Goal: Task Accomplishment & Management: Complete application form

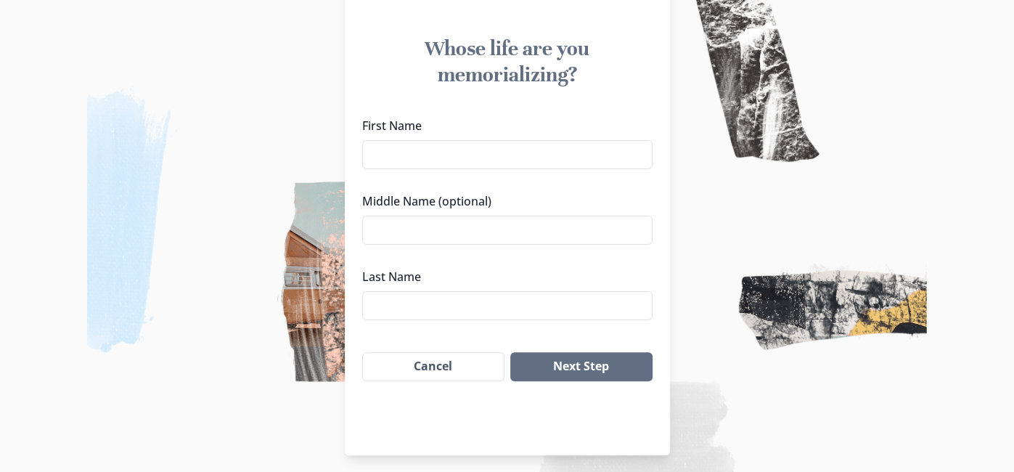
scroll to position [131, 0]
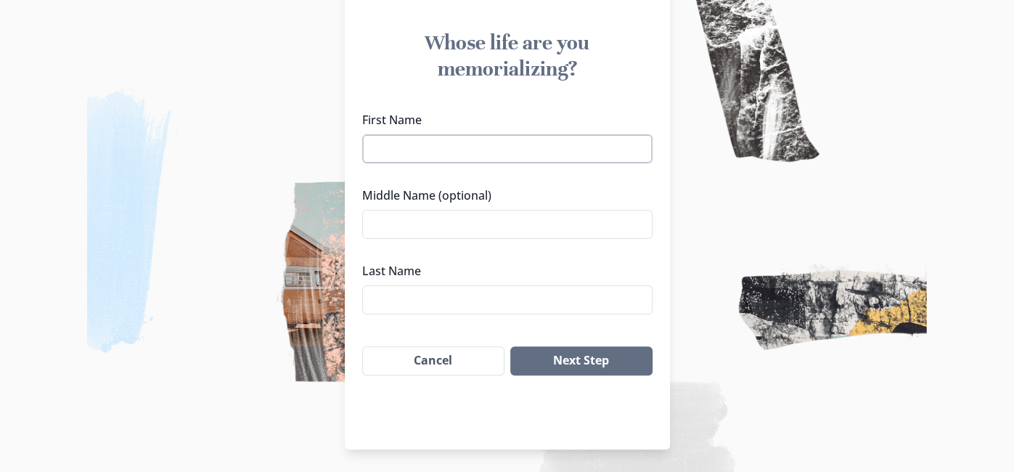
click at [420, 147] on input "First Name" at bounding box center [507, 148] width 290 height 29
type input "[PERSON_NAME] "Bo""
click at [407, 221] on input "Middle Name (optional)" at bounding box center [507, 224] width 290 height 29
type input "[PERSON_NAME]"
click at [399, 303] on input "Last Name" at bounding box center [507, 299] width 290 height 29
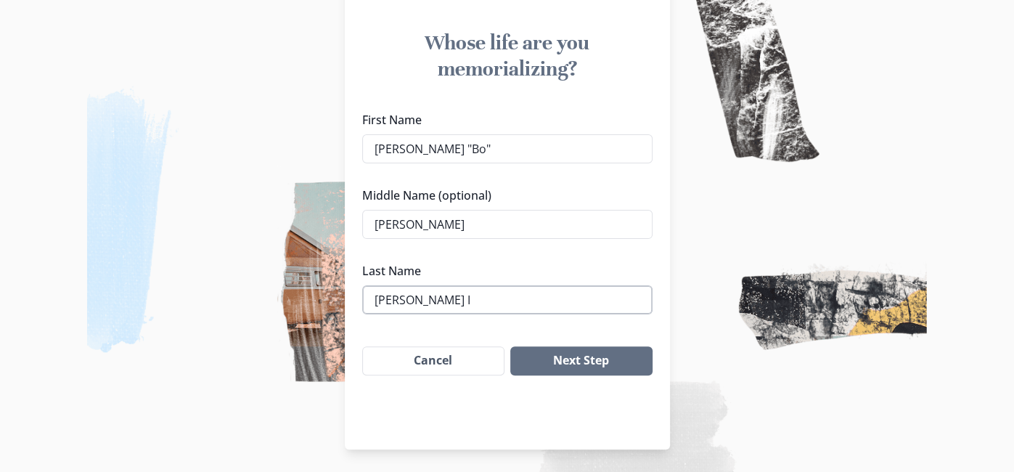
type input "[PERSON_NAME] IV"
click at [587, 362] on button "Next Step" at bounding box center [581, 360] width 142 height 29
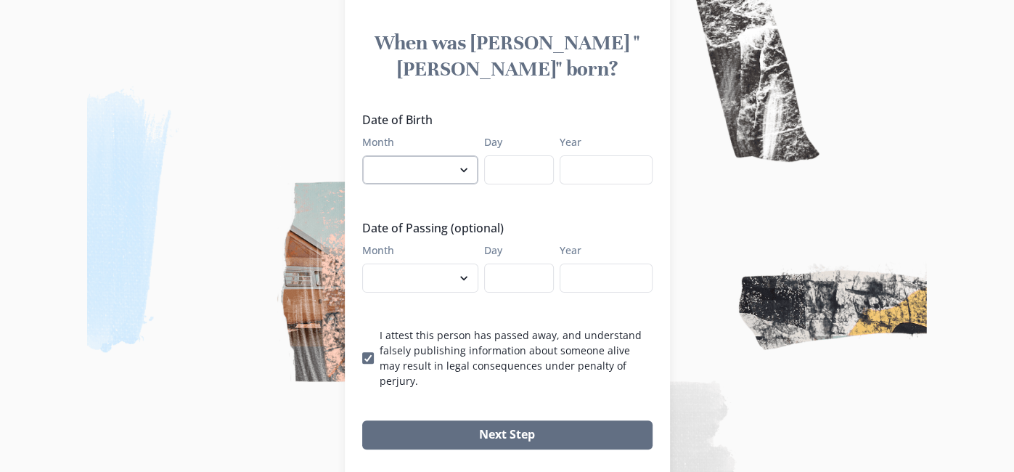
click at [455, 155] on select "January February March April May June July August September October November De…" at bounding box center [420, 169] width 116 height 29
select select "5"
click at [362, 155] on select "January February March April May June July August September October November De…" at bounding box center [420, 169] width 116 height 29
click at [528, 155] on input "Day" at bounding box center [519, 169] width 70 height 29
type input "5"
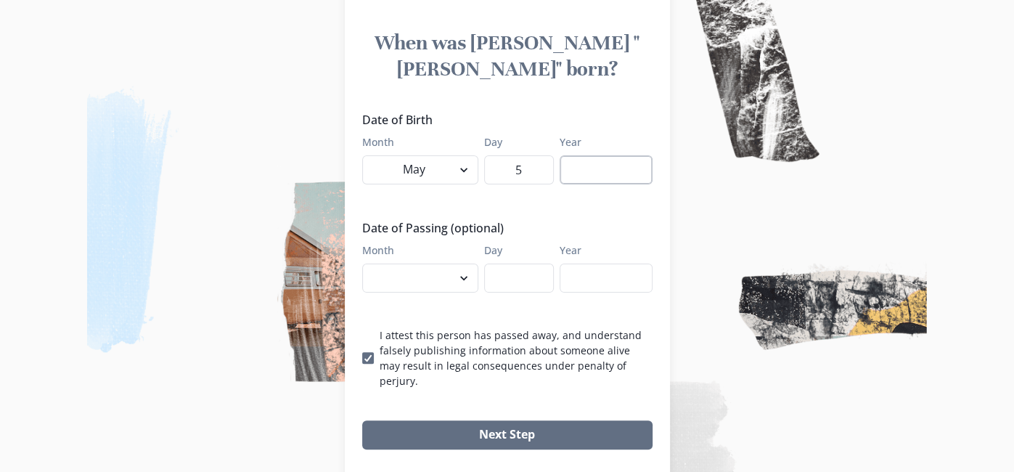
click at [581, 155] on input "Year" at bounding box center [606, 169] width 93 height 29
type input "1964"
click at [460, 264] on select "January February March April May June July August September October November De…" at bounding box center [420, 278] width 116 height 29
select select "8"
click at [362, 264] on select "January February March April May June July August September October November De…" at bounding box center [420, 278] width 116 height 29
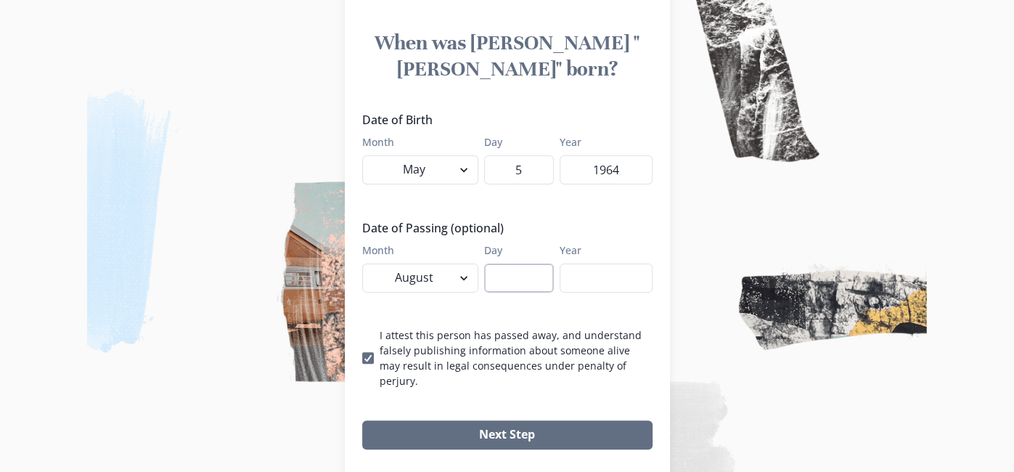
click at [513, 264] on input "Day" at bounding box center [519, 278] width 70 height 29
type input "21"
click at [585, 264] on input "Year" at bounding box center [606, 278] width 93 height 29
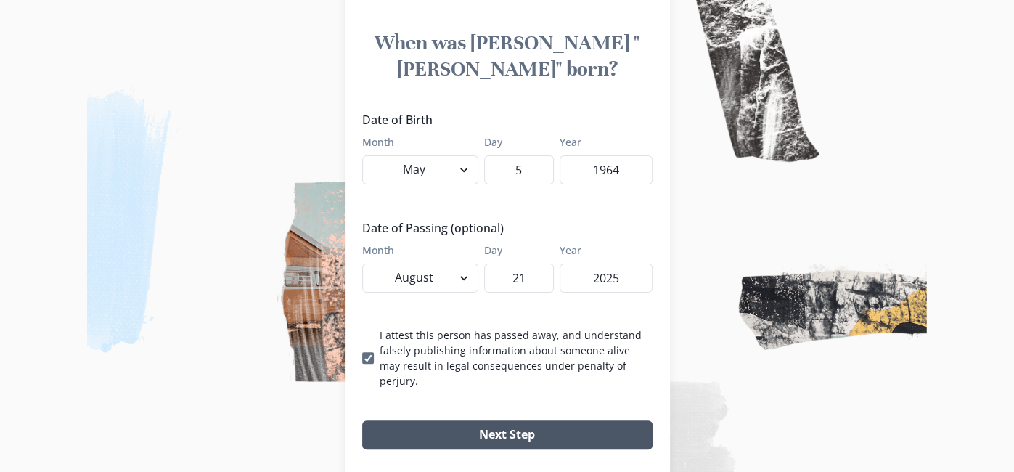
type input "2025"
click at [558, 420] on button "Next Step" at bounding box center [507, 434] width 290 height 29
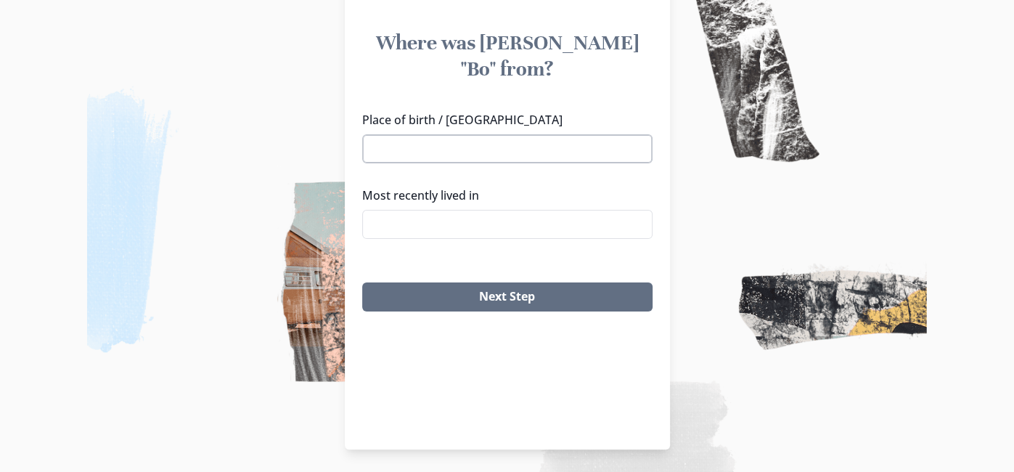
click at [478, 134] on input "Place of birth / [GEOGRAPHIC_DATA]" at bounding box center [507, 148] width 290 height 29
type input "Mt"
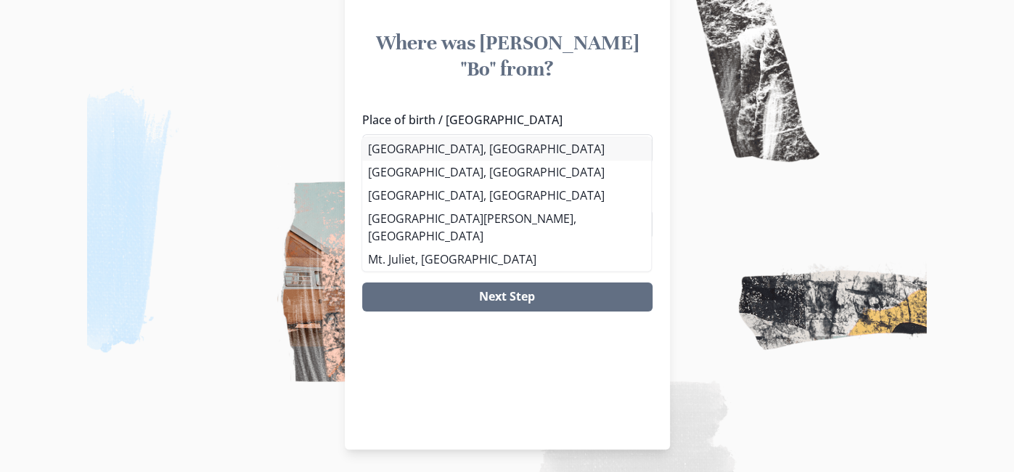
click at [425, 153] on li "[GEOGRAPHIC_DATA], [GEOGRAPHIC_DATA]" at bounding box center [506, 148] width 289 height 23
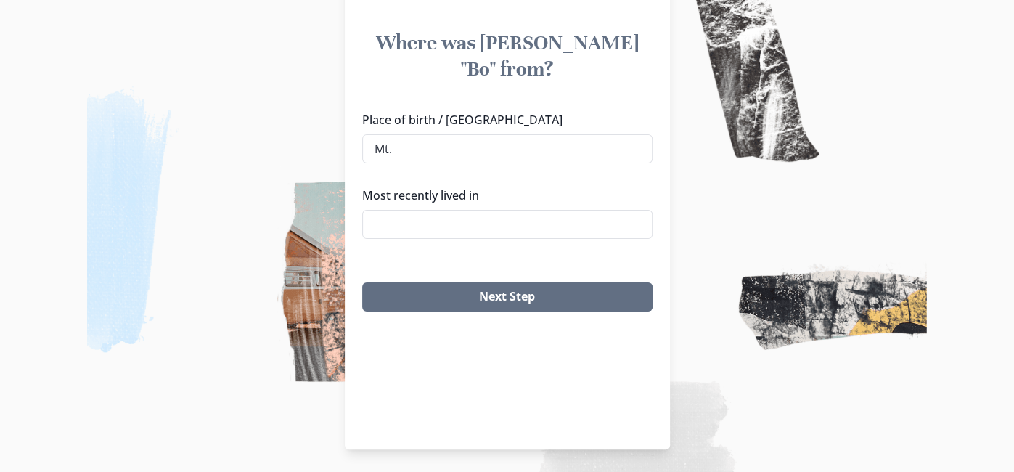
type input "[GEOGRAPHIC_DATA], [GEOGRAPHIC_DATA]"
click at [429, 210] on input "Most recently lived in" at bounding box center [507, 224] width 290 height 29
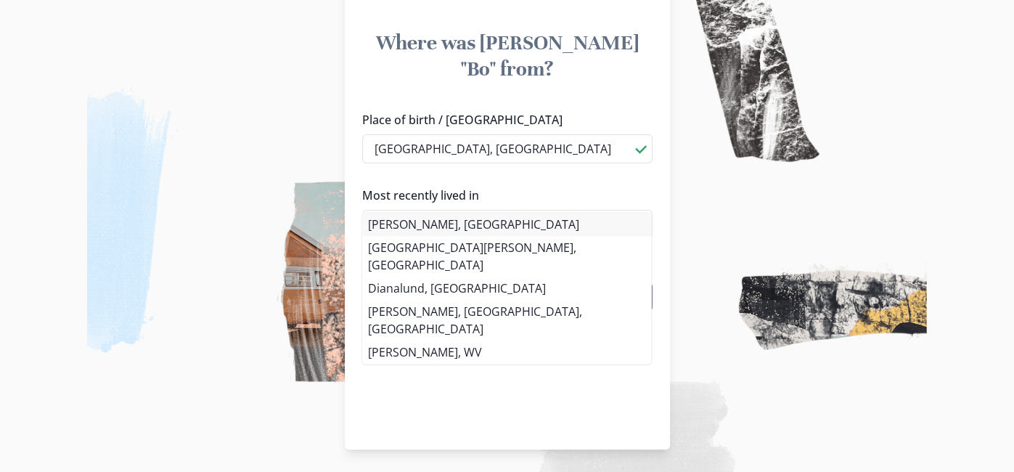
click at [422, 221] on li "[PERSON_NAME], [GEOGRAPHIC_DATA]" at bounding box center [506, 224] width 289 height 23
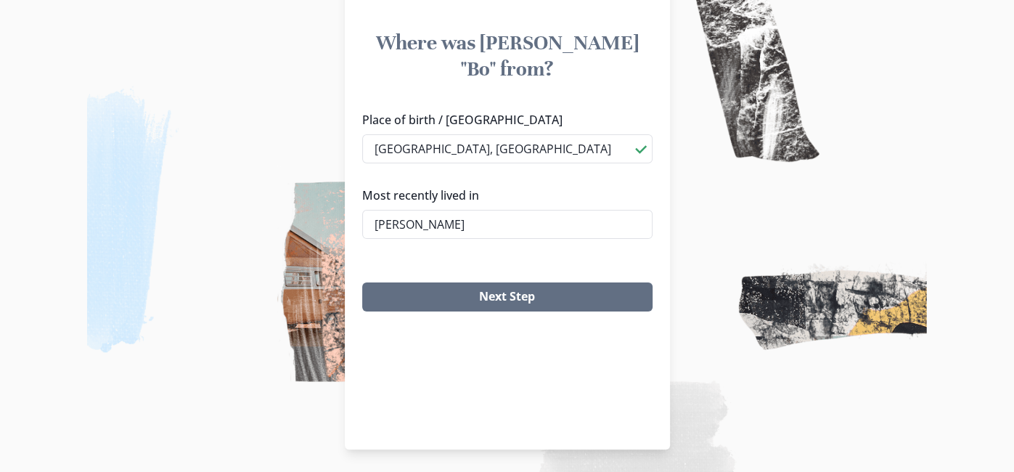
type input "[PERSON_NAME], [GEOGRAPHIC_DATA]"
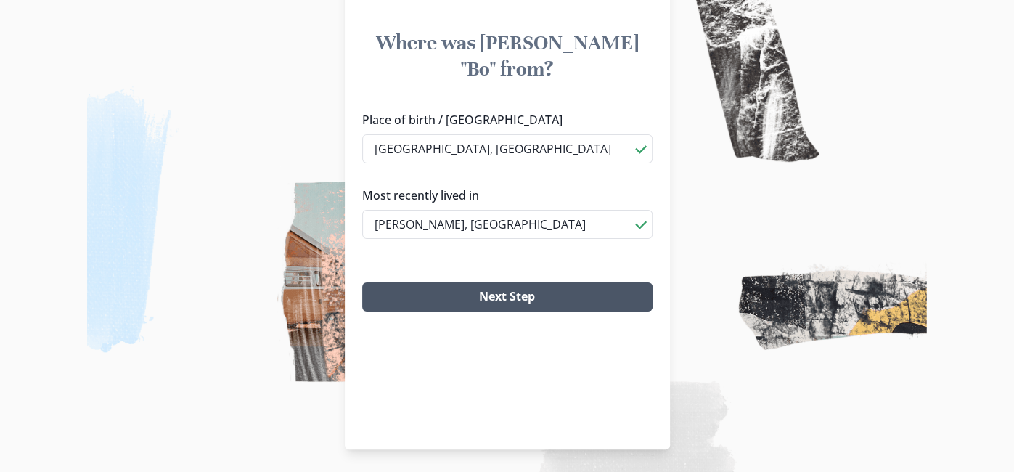
click at [449, 282] on button "Next Step" at bounding box center [507, 296] width 290 height 29
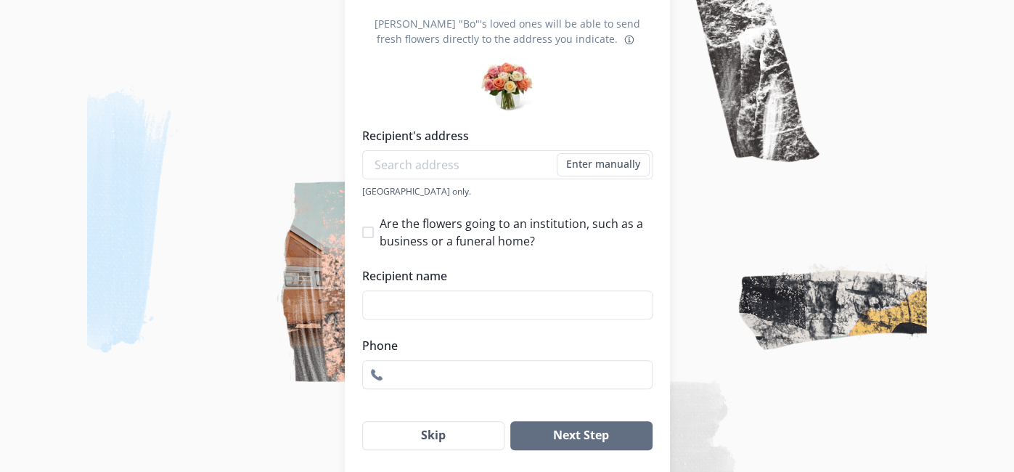
scroll to position [184, 0]
click at [446, 433] on button "Skip" at bounding box center [433, 434] width 143 height 29
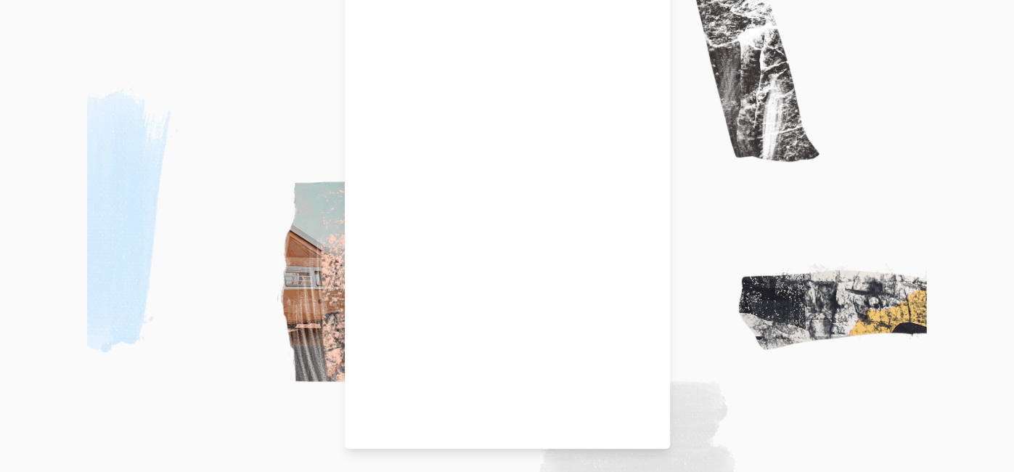
scroll to position [131, 0]
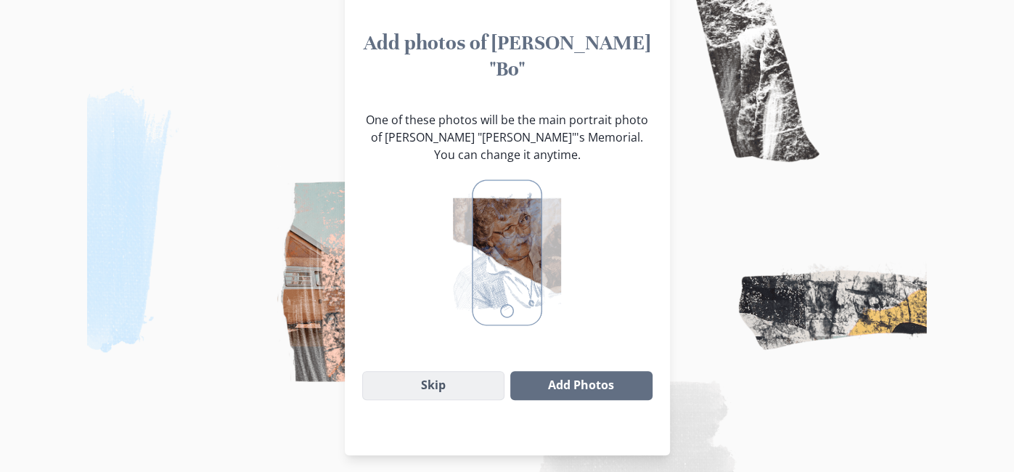
click at [441, 371] on button "Skip" at bounding box center [433, 385] width 143 height 29
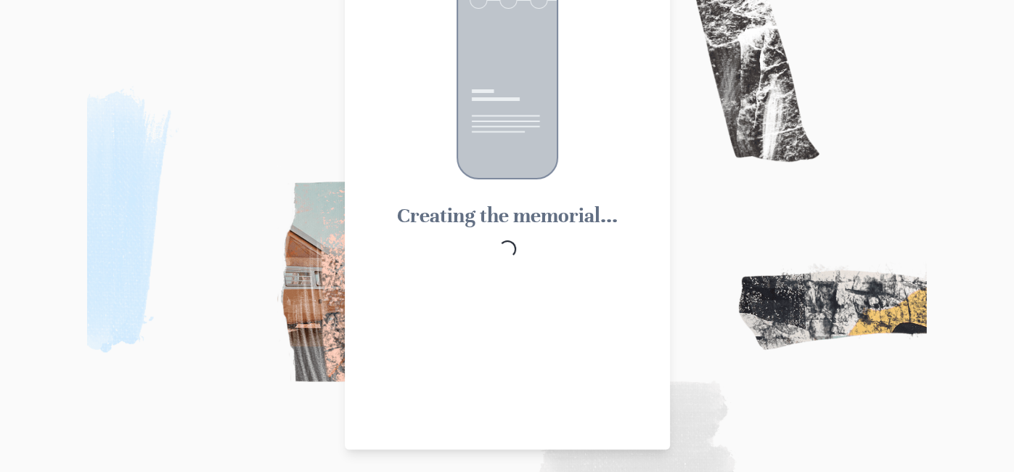
scroll to position [40, 0]
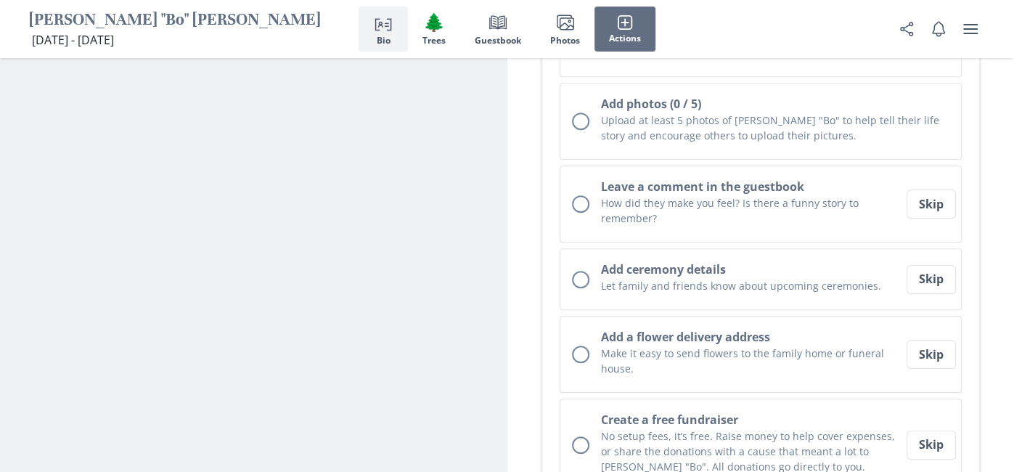
scroll to position [476, 0]
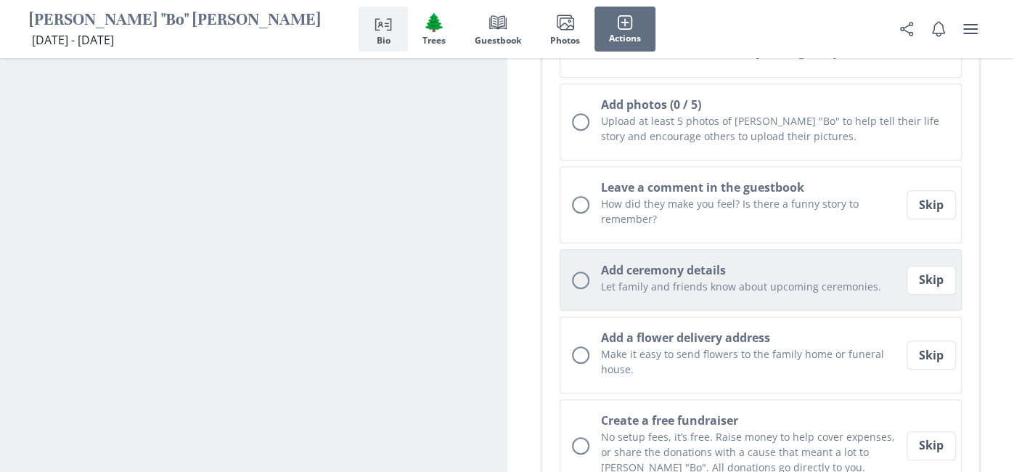
click at [584, 272] on div "Unchecked circle" at bounding box center [580, 280] width 17 height 17
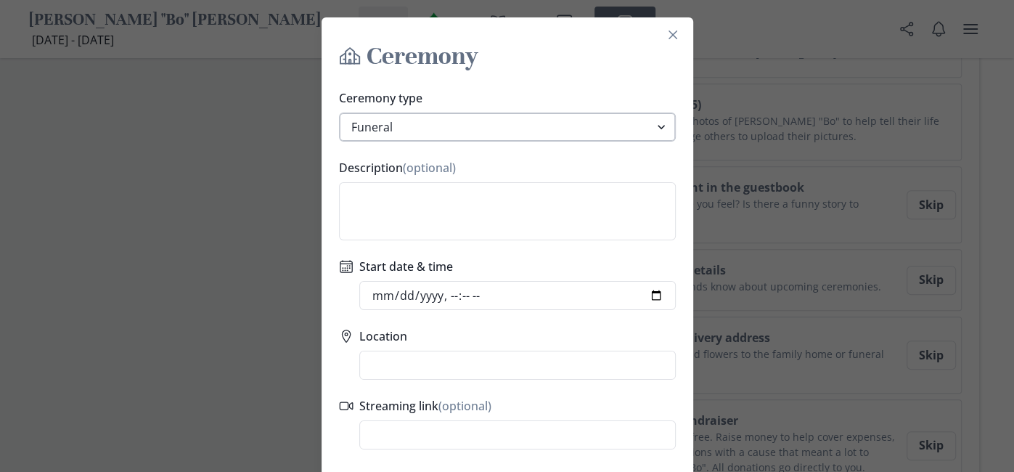
click at [663, 130] on select "Funeral Graveside Service Viewing Service Visitation Service Memorial Service C…" at bounding box center [507, 127] width 337 height 29
select select "graveside_service"
click at [339, 113] on select "Funeral Graveside Service Viewing Service Visitation Service Memorial Service C…" at bounding box center [507, 127] width 337 height 29
click at [416, 200] on textarea "Description (optional)" at bounding box center [507, 211] width 337 height 58
click at [656, 296] on input "Start date & time" at bounding box center [517, 295] width 317 height 29
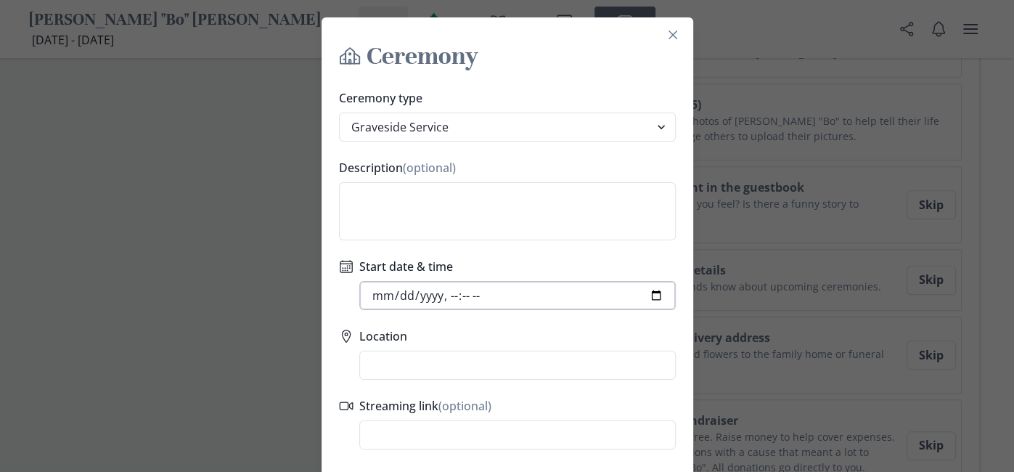
click at [470, 296] on input "Start date & time" at bounding box center [517, 295] width 317 height 29
type input "[DATE]T10:01"
type input "[DATE]T10:00"
click at [394, 363] on input "Location" at bounding box center [517, 365] width 317 height 29
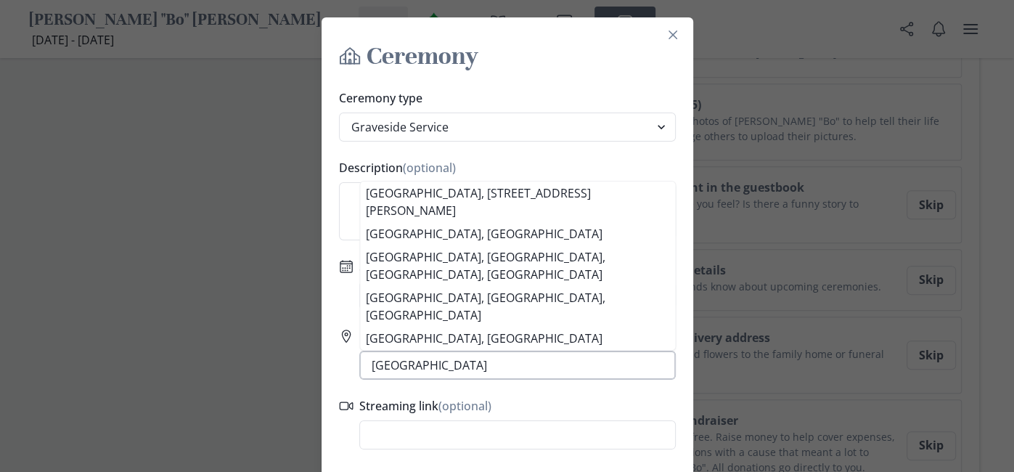
scroll to position [110, 0]
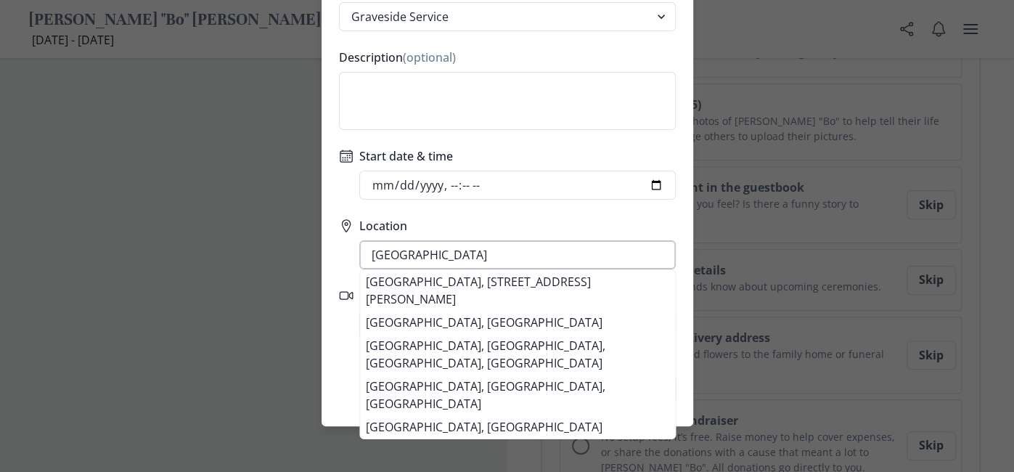
type input "[GEOGRAPHIC_DATA]"
click at [626, 374] on button "Save" at bounding box center [651, 388] width 50 height 29
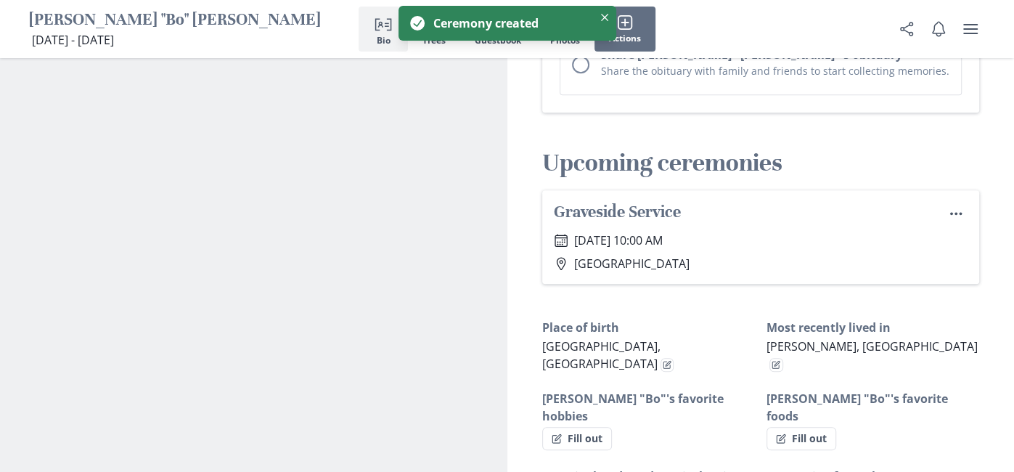
scroll to position [928, 0]
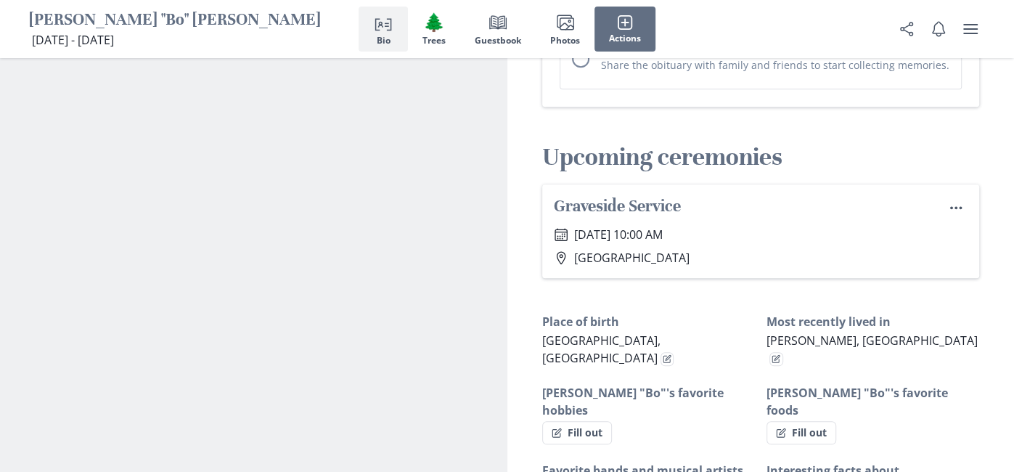
click at [561, 251] on icon "Location" at bounding box center [561, 258] width 15 height 15
click at [953, 200] on icon "Menu" at bounding box center [956, 207] width 15 height 15
click at [936, 192] on button "Edit" at bounding box center [931, 193] width 73 height 24
select select "graveside_service"
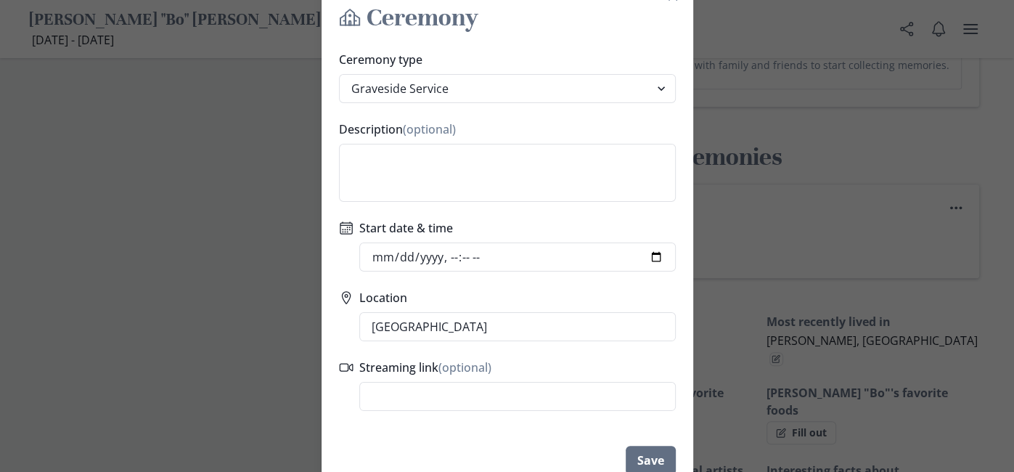
scroll to position [46, 0]
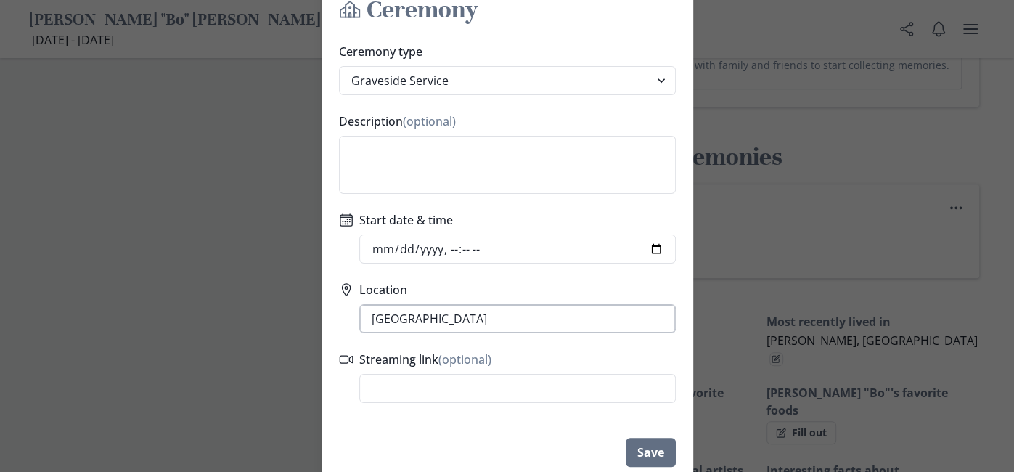
click at [493, 319] on input "[GEOGRAPHIC_DATA]" at bounding box center [517, 318] width 317 height 29
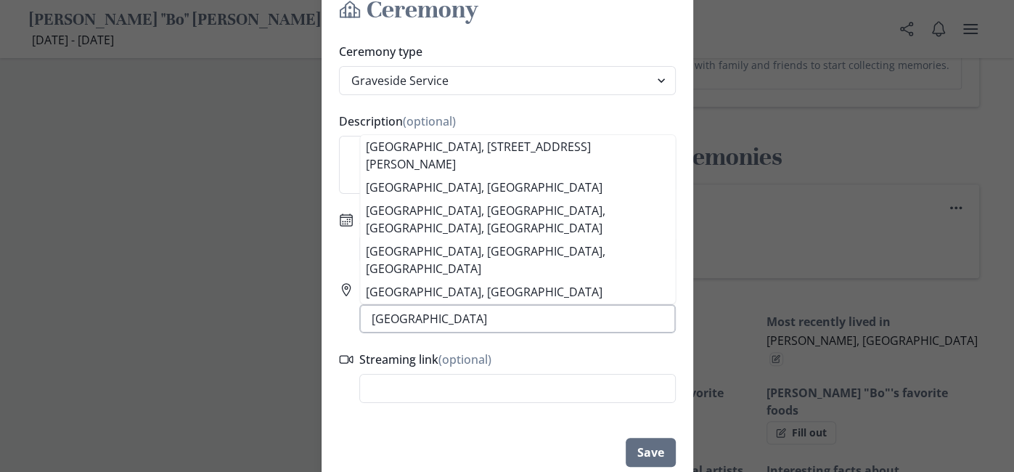
type input "[DATE]T10:00"
type input "[GEOGRAPHIC_DATA],"
type input "[DATE]T10:00"
type input "[GEOGRAPHIC_DATA],"
type input "[DATE]T10:00"
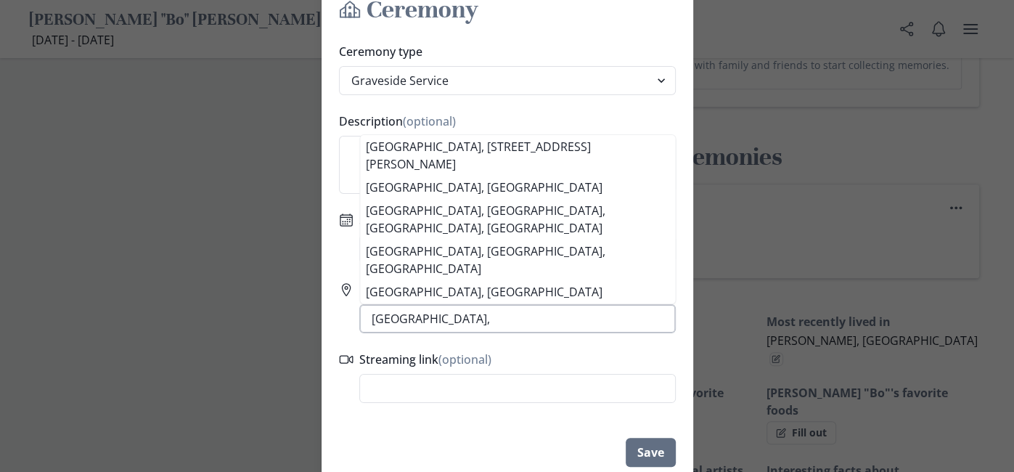
type input "[GEOGRAPHIC_DATA], 7"
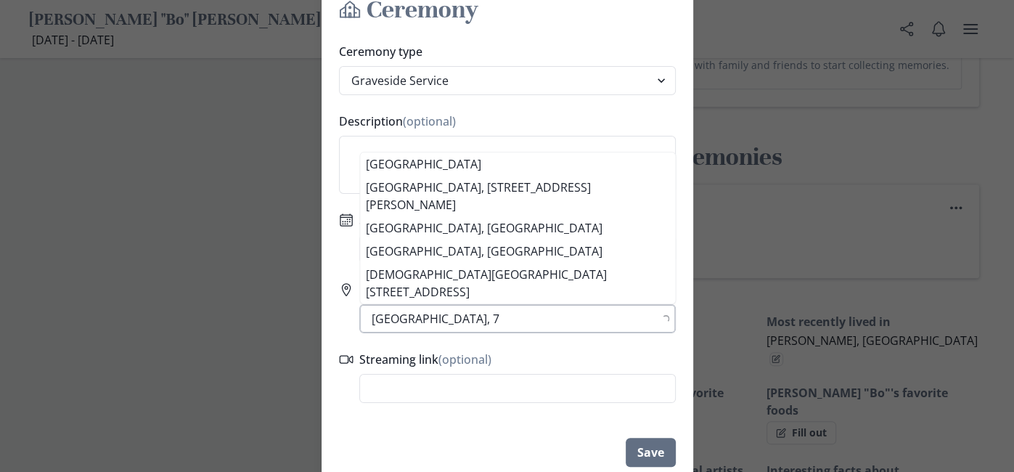
type input "[DATE]T10:00"
type input "[GEOGRAPHIC_DATA], 70"
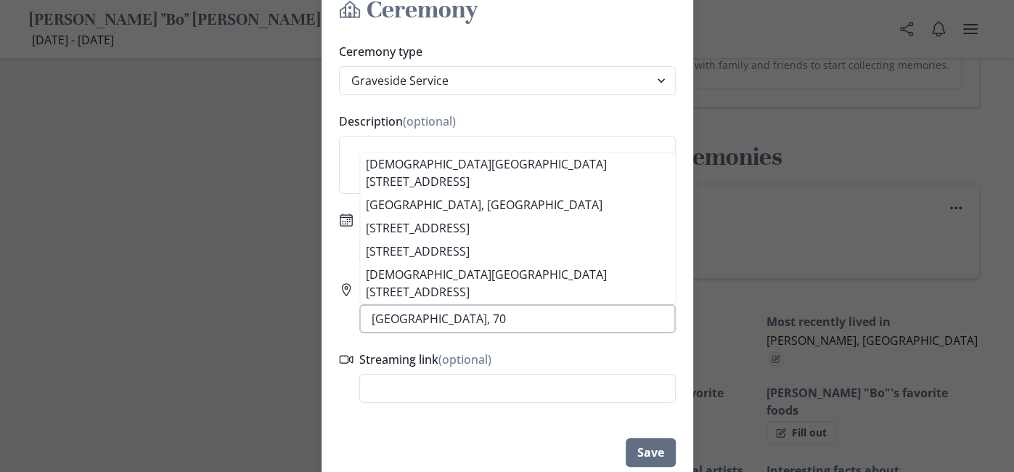
type input "[DATE]T10:00"
type input "[GEOGRAPHIC_DATA], 702"
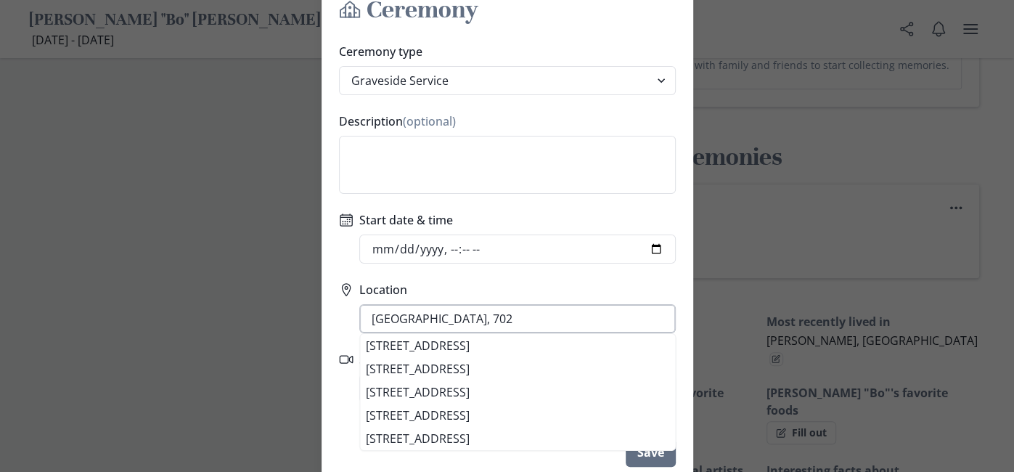
type input "[DATE]T10:00"
type input "[GEOGRAPHIC_DATA], 702"
type input "[DATE]T10:00"
type input "[GEOGRAPHIC_DATA], 702 W"
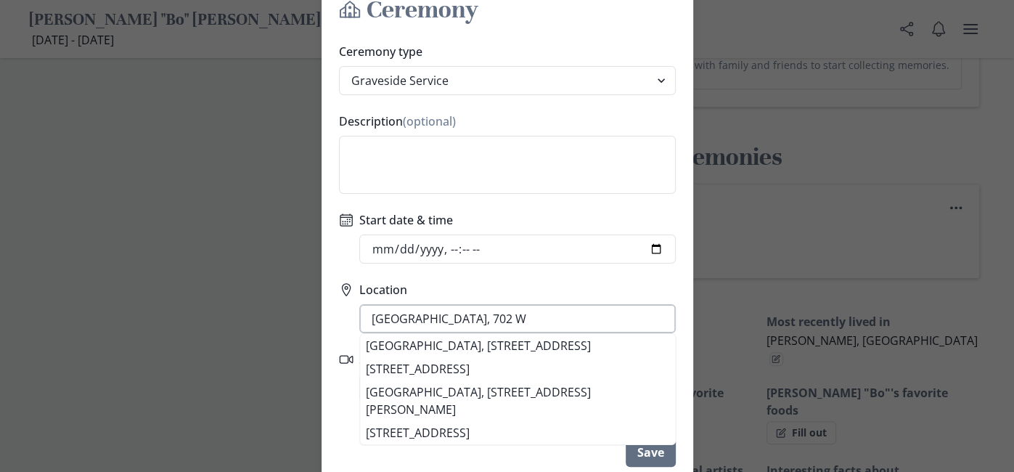
type input "[DATE]T10:00"
type input "[GEOGRAPHIC_DATA], 702 W"
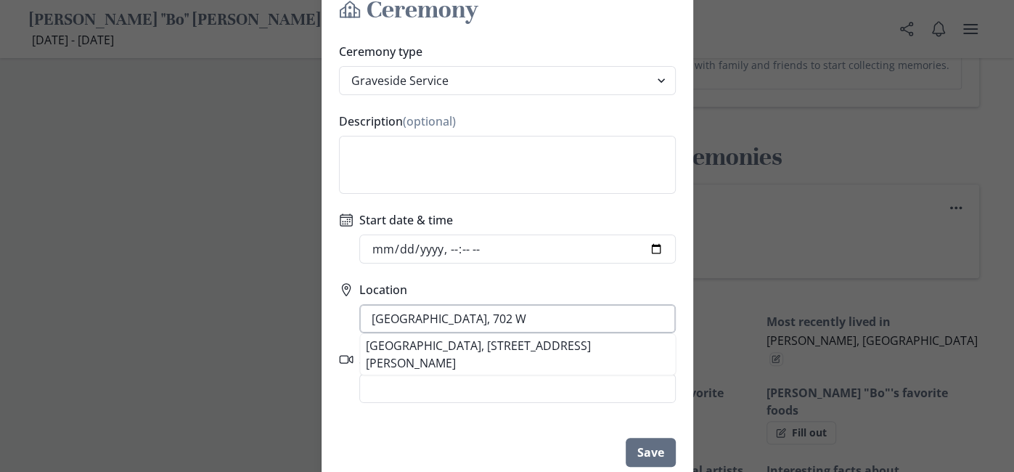
type input "[DATE]T10:00"
type input "[GEOGRAPHIC_DATA], 702 W 1"
type input "[DATE]T10:00"
type input "[GEOGRAPHIC_DATA], 702 W 12"
type input "[DATE]T10:00"
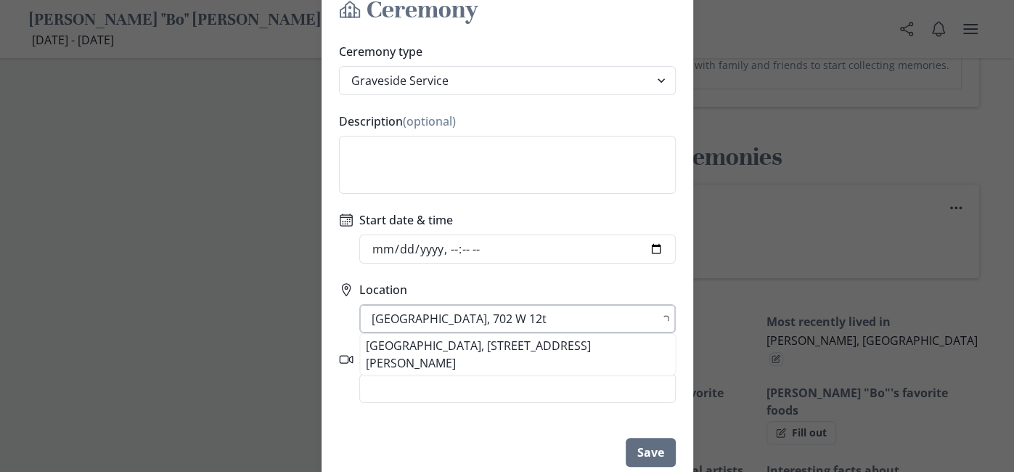
type input "[GEOGRAPHIC_DATA], [STREET_ADDRESS]"
type input "[DATE]T10:00"
type input "[GEOGRAPHIC_DATA], [STREET_ADDRESS]"
type input "[DATE]T10:00"
type input "[GEOGRAPHIC_DATA], [STREET_ADDRESS]"
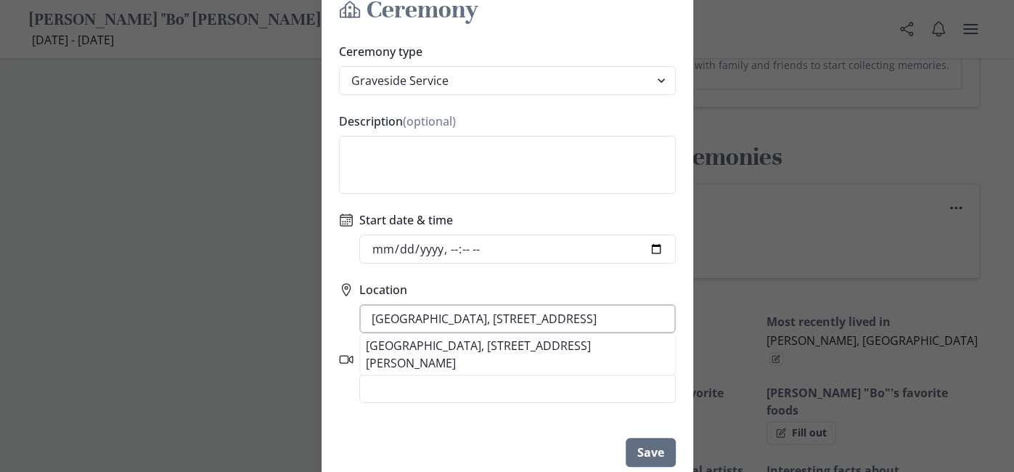
type input "[DATE]T10:00"
type input "[GEOGRAPHIC_DATA], [STREET_ADDRESS]"
type input "[DATE]T10:00"
type input "[GEOGRAPHIC_DATA], [STREET_ADDRESS],"
type input "[DATE]T10:00"
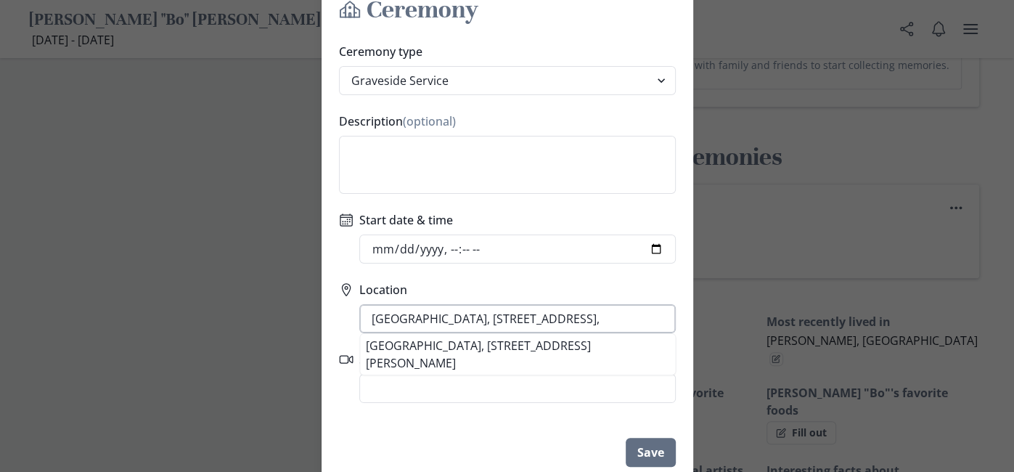
type input "[GEOGRAPHIC_DATA], [STREET_ADDRESS],"
type input "[DATE]T10:00"
type input "[GEOGRAPHIC_DATA], [STREET_ADDRESS]"
type input "[DATE]T10:00"
type input "[GEOGRAPHIC_DATA], [STREET_ADDRESS]"
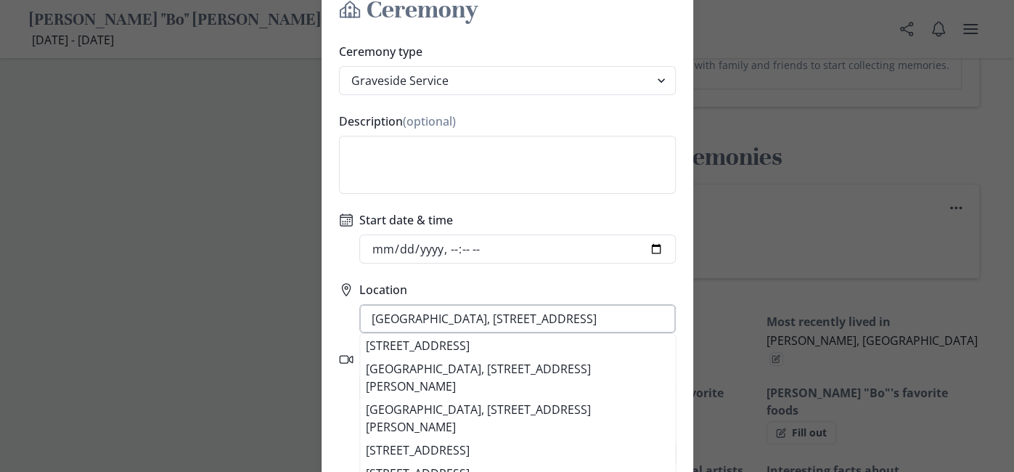
type input "[DATE]T10:00"
type input "[GEOGRAPHIC_DATA], [STREET_ADDRESS]"
type input "[DATE]T10:00"
type input "[GEOGRAPHIC_DATA], [STREET_ADDRESS]"
type input "[DATE]T10:00"
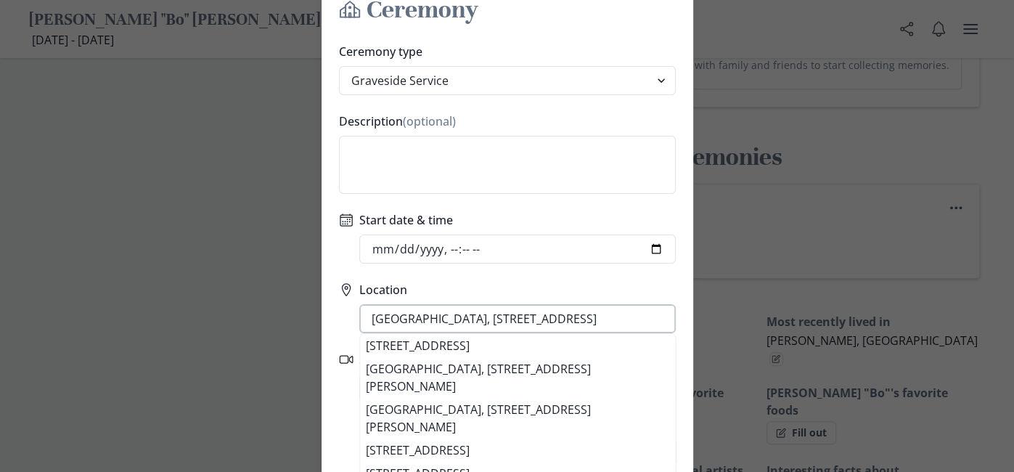
type input "[GEOGRAPHIC_DATA], [STREET_ADDRESS] P"
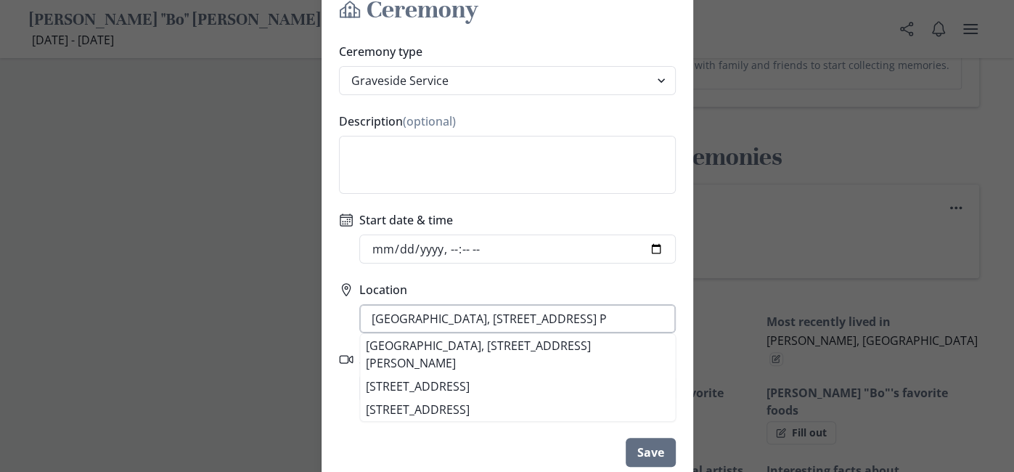
type input "[DATE]T10:00"
type input "[GEOGRAPHIC_DATA], [STREET_ADDRESS] Pl"
type input "[DATE]T10:00"
type input "[GEOGRAPHIC_DATA], [STREET_ADDRESS] Ple"
type input "[DATE]T10:00"
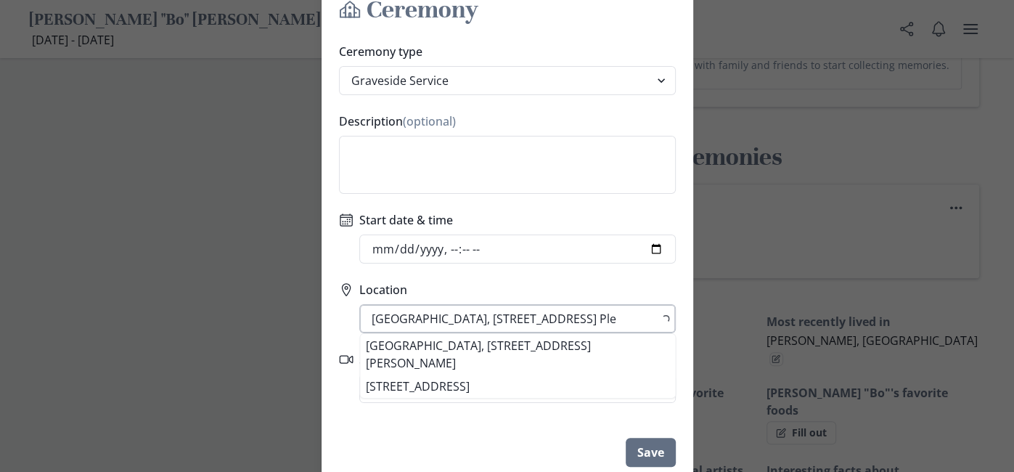
type input "[GEOGRAPHIC_DATA], [STREET_ADDRESS] [GEOGRAPHIC_DATA]"
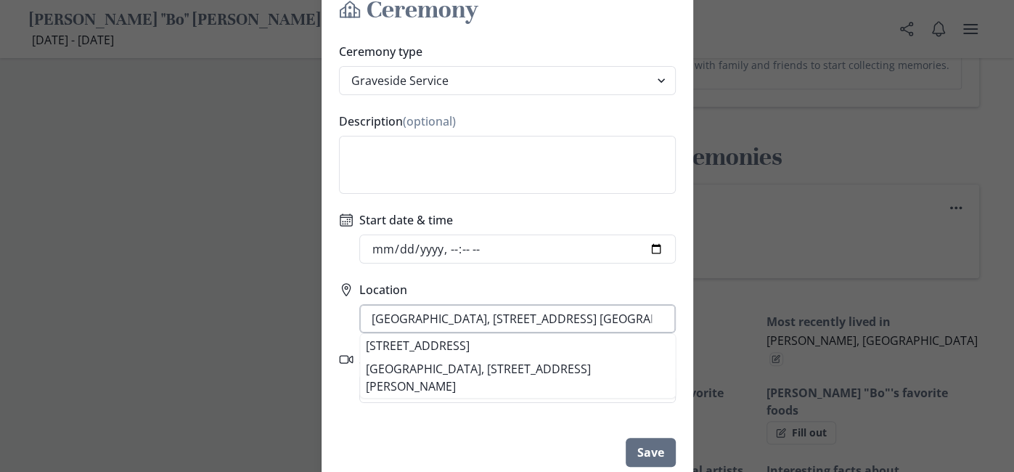
type input "[DATE]T10:00"
type input "[GEOGRAPHIC_DATA], [STREET_ADDRESS] Pleas"
type input "[DATE]T10:00"
type input "[GEOGRAPHIC_DATA], [STREET_ADDRESS] Pleasa"
type input "[DATE]T10:00"
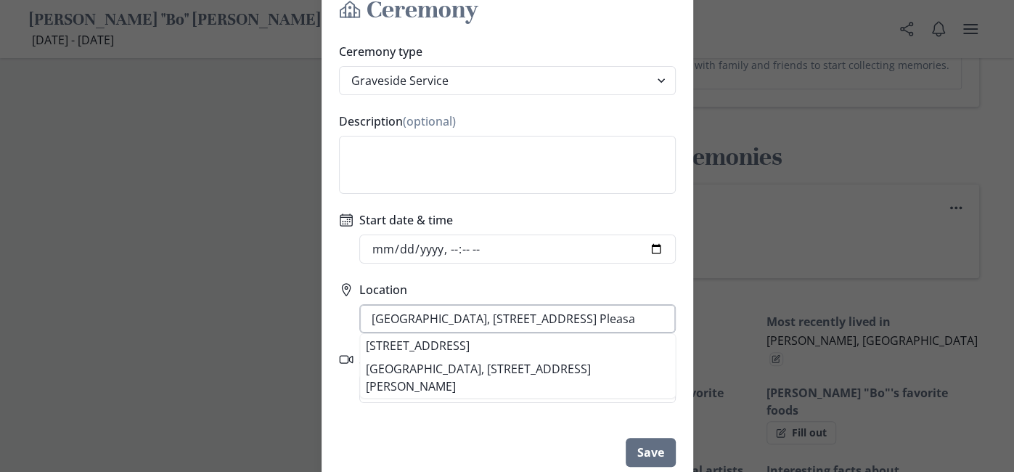
type input "[GEOGRAPHIC_DATA], [STREET_ADDRESS] Pleasan"
type input "[DATE]T10:00"
type input "[GEOGRAPHIC_DATA], [STREET_ADDRESS] [GEOGRAPHIC_DATA]"
type input "[DATE]T10:00"
type input "[GEOGRAPHIC_DATA], [STREET_ADDRESS] [GEOGRAPHIC_DATA],"
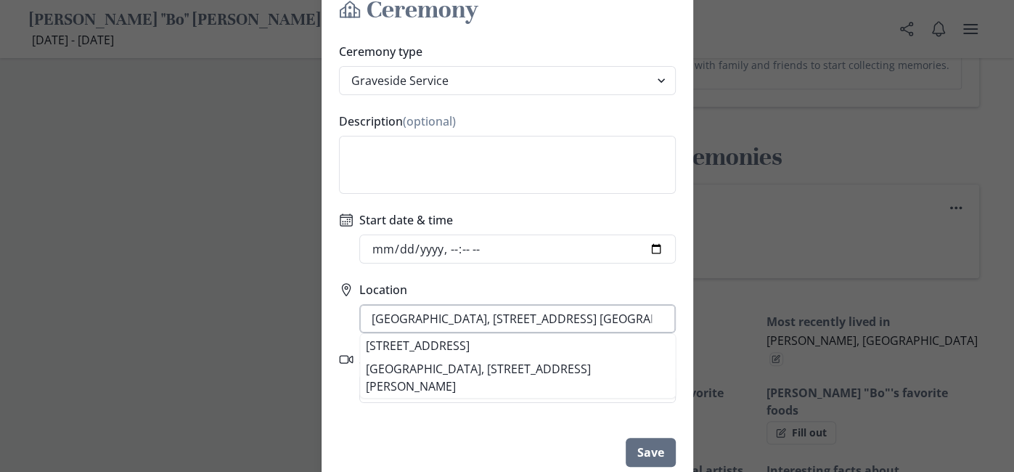
type input "[DATE]T10:00"
type input "[GEOGRAPHIC_DATA], [STREET_ADDRESS] [GEOGRAPHIC_DATA],"
type input "[DATE]T10:00"
type input "[GEOGRAPHIC_DATA], [STREET_ADDRESS] Pleasant, T"
type input "[DATE]T10:00"
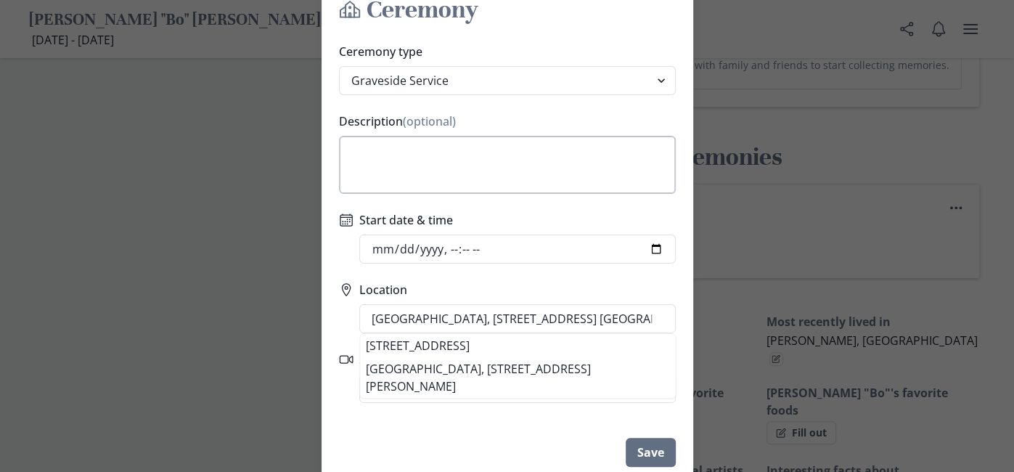
type input "[GEOGRAPHIC_DATA], [STREET_ADDRESS] [GEOGRAPHIC_DATA], [GEOGRAPHIC_DATA]"
click at [372, 155] on textarea "Description (optional)" at bounding box center [507, 165] width 337 height 58
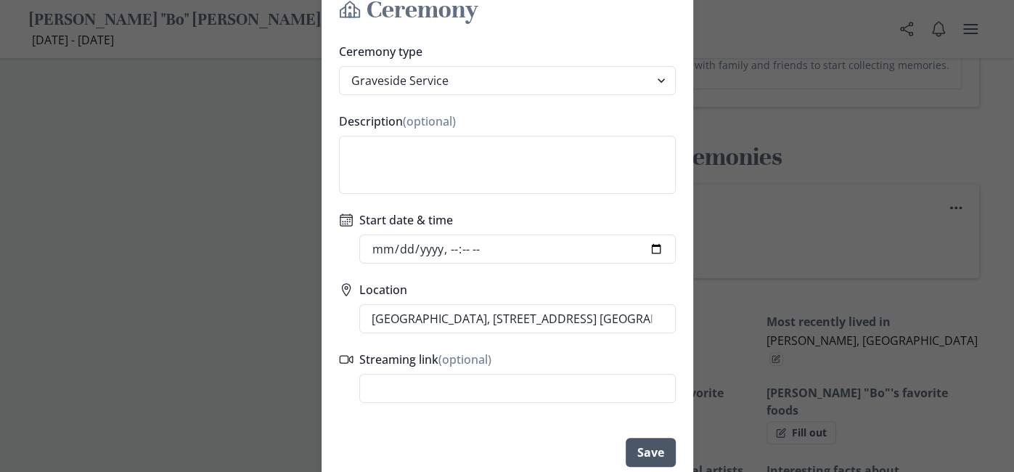
click at [645, 455] on button "Save" at bounding box center [651, 452] width 50 height 29
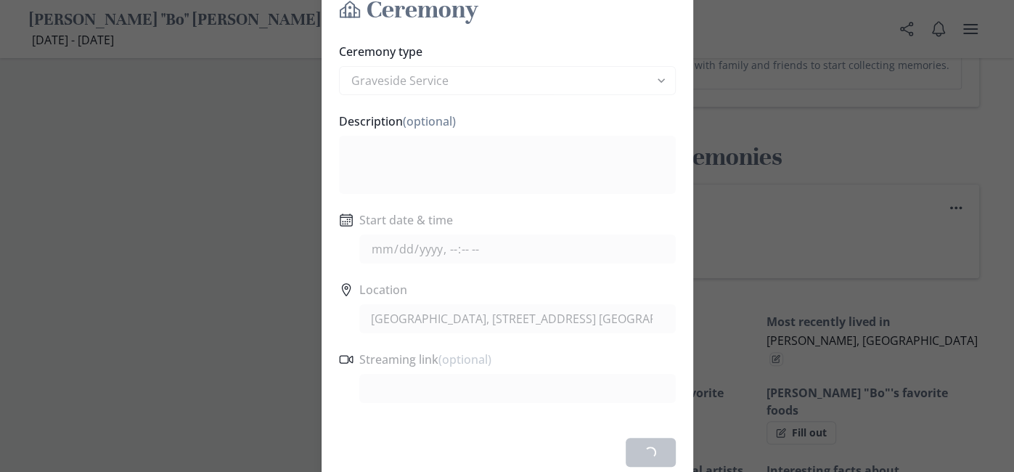
type input "[DATE]T10:00"
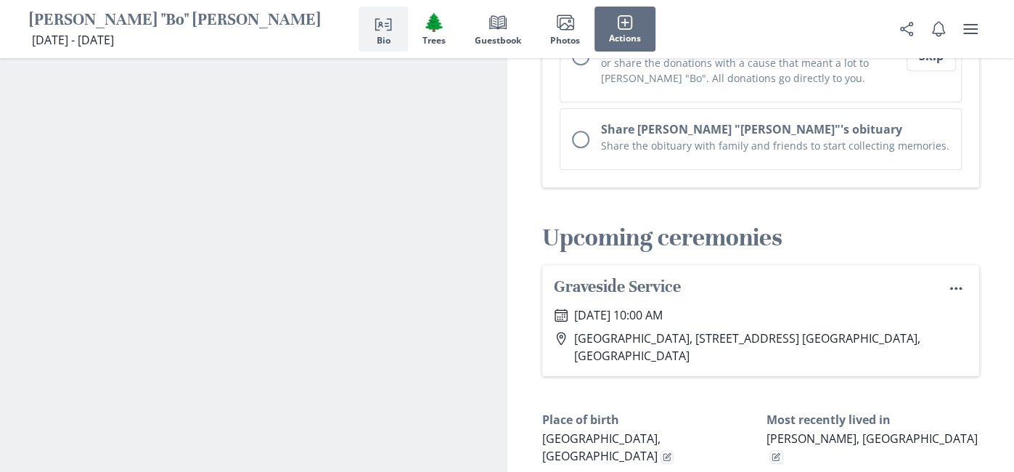
scroll to position [848, 0]
click at [957, 280] on icon "Menu" at bounding box center [956, 287] width 15 height 15
click at [933, 272] on button "Edit" at bounding box center [931, 273] width 73 height 24
select select "graveside_service"
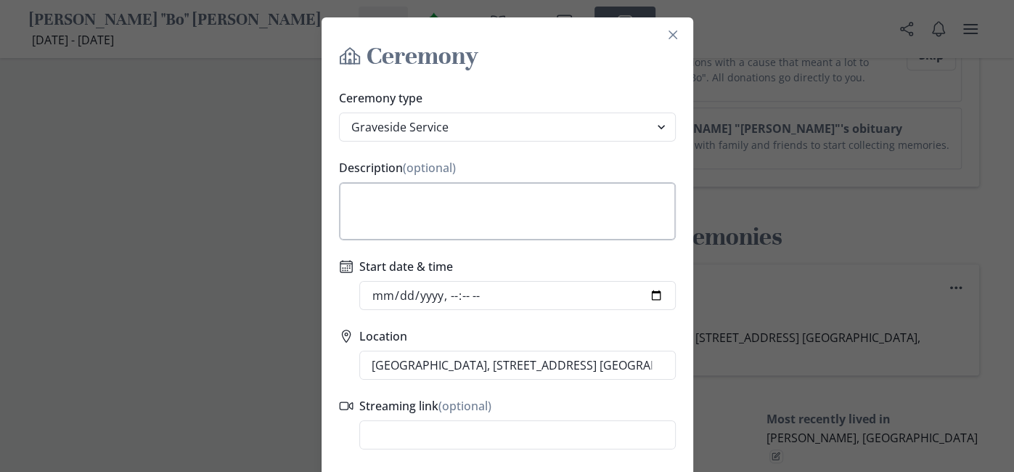
click at [374, 194] on textarea "Description (optional)" at bounding box center [507, 211] width 337 height 58
type textarea "B"
type input "[DATE]T10:00"
type textarea "Br"
type input "[DATE]T10:00"
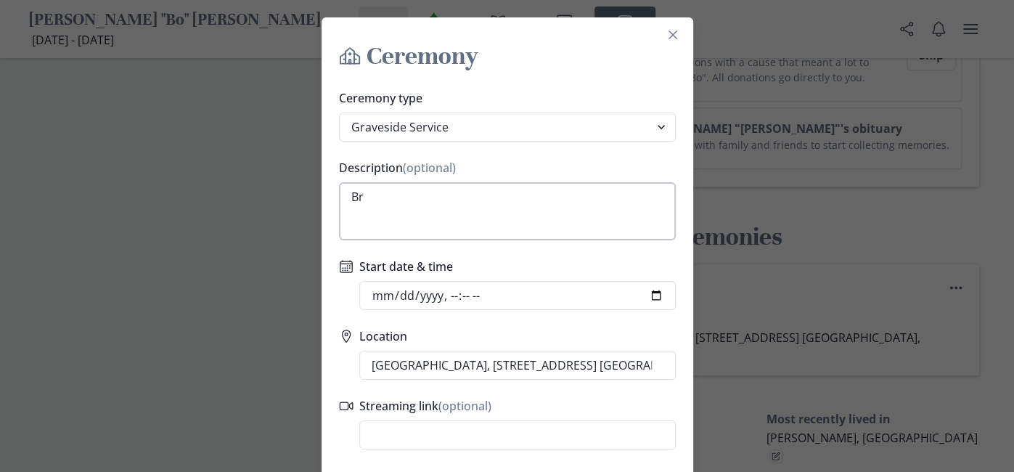
type textarea "Bro"
type input "[DATE]T10:00"
type textarea "Brot"
type input "[DATE]T10:00"
type textarea "Broth"
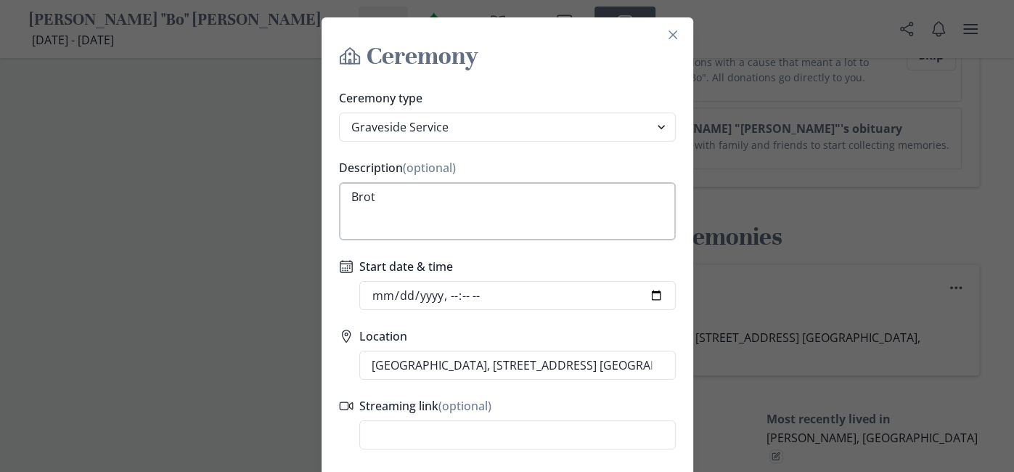
type input "[DATE]T10:00"
type textarea "Brothe"
type input "[DATE]T10:00"
type textarea "Brother"
type input "[DATE]T10:00"
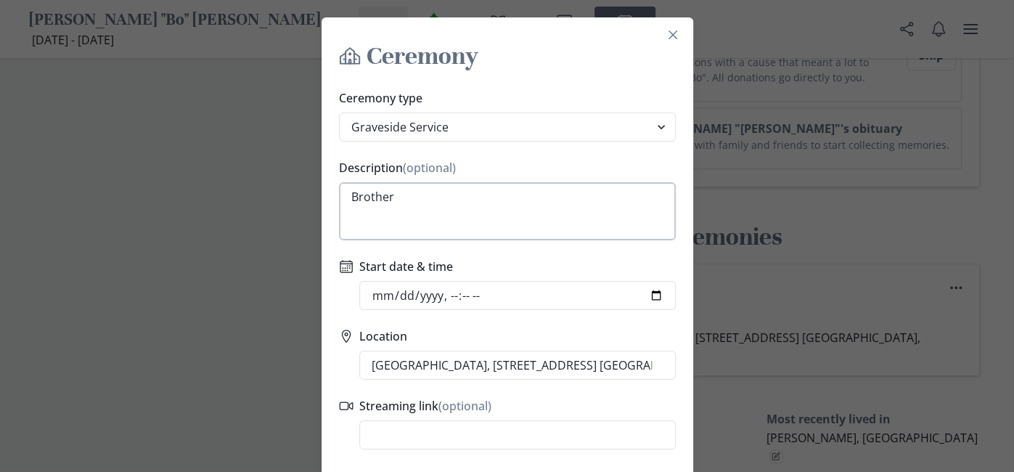
type textarea "Brother"
type input "[DATE]T10:00"
type textarea "Brother T"
type input "[DATE]T10:00"
type textarea "Brother To"
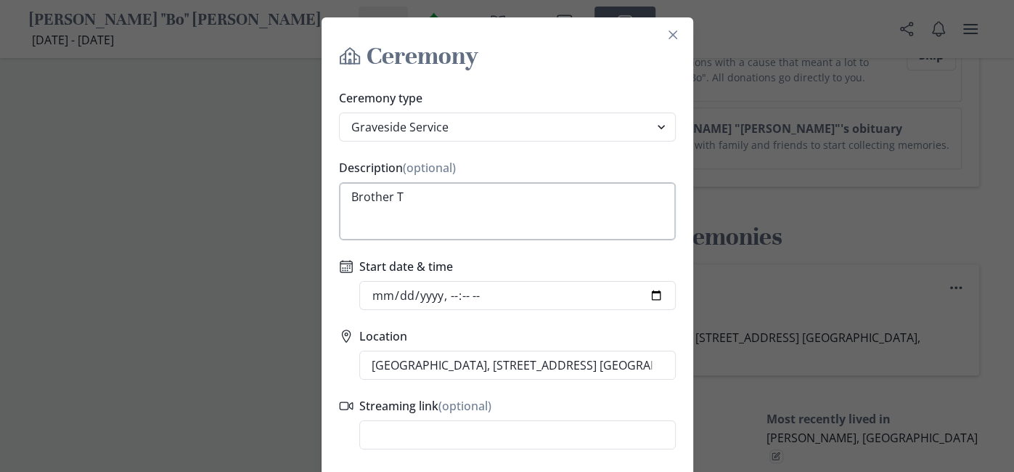
type input "[DATE]T10:00"
type textarea "Brother [PERSON_NAME]"
type input "[DATE]T10:00"
type textarea "Brother [PERSON_NAME]"
type input "[DATE]T10:00"
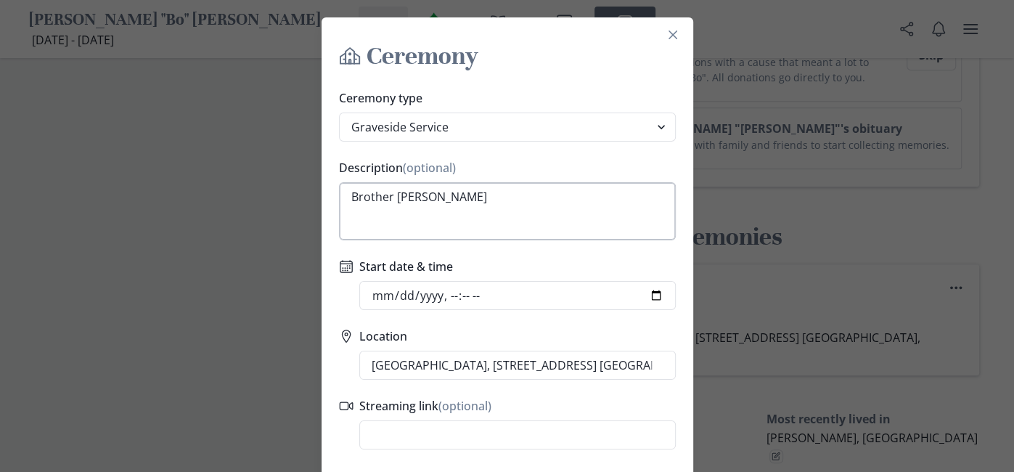
type textarea "Brother [PERSON_NAME]"
type input "[DATE]T10:00"
type textarea "Brother [PERSON_NAME]"
type input "[DATE]T10:00"
type textarea "Brother [PERSON_NAME]"
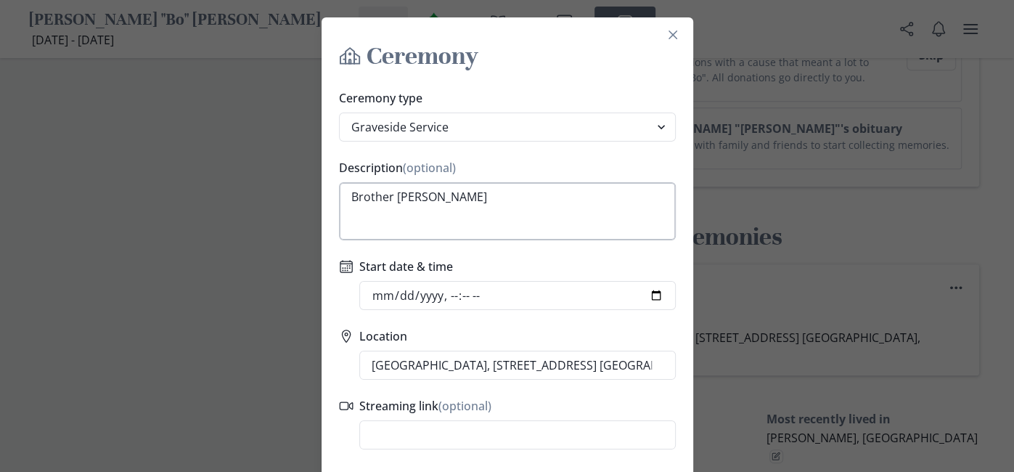
type input "[DATE]T10:00"
type textarea "Brother [PERSON_NAME]"
type input "[DATE]T10:00"
type textarea "Brother [PERSON_NAME]"
type input "[DATE]T10:00"
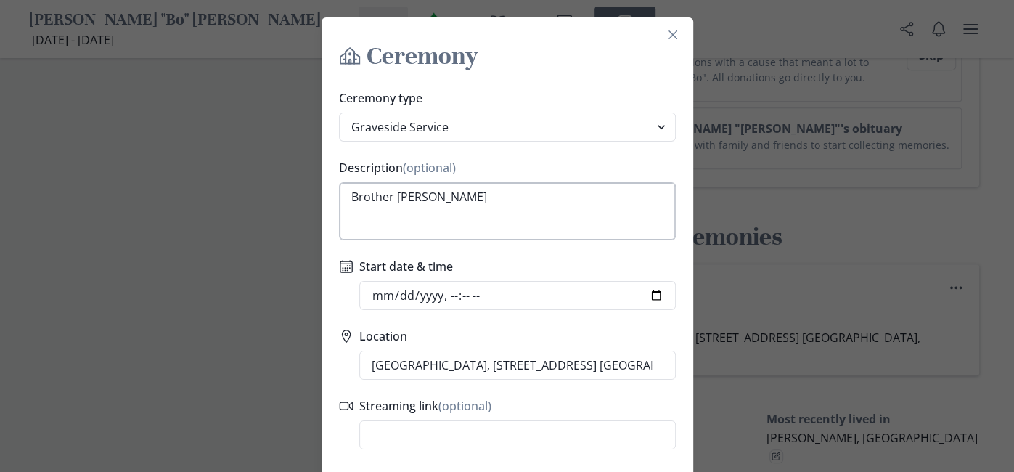
type textarea "Brother [PERSON_NAME]"
type input "[DATE]T10:00"
type textarea "Brother [PERSON_NAME]"
type input "[DATE]T10:00"
type textarea "Brother [PERSON_NAME]"
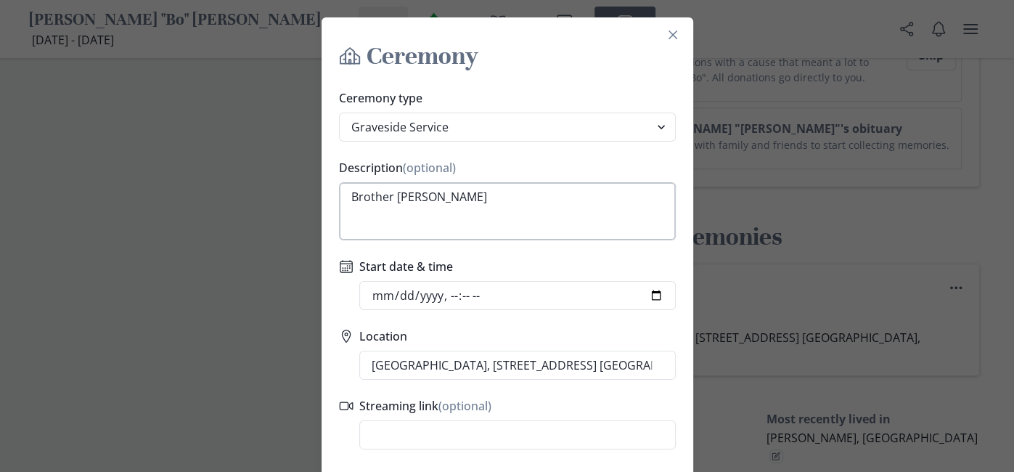
type input "[DATE]T10:00"
type textarea "Brother [PERSON_NAME]"
type input "[DATE]T10:00"
type textarea "Brother [PERSON_NAME]"
type input "[DATE]T10:00"
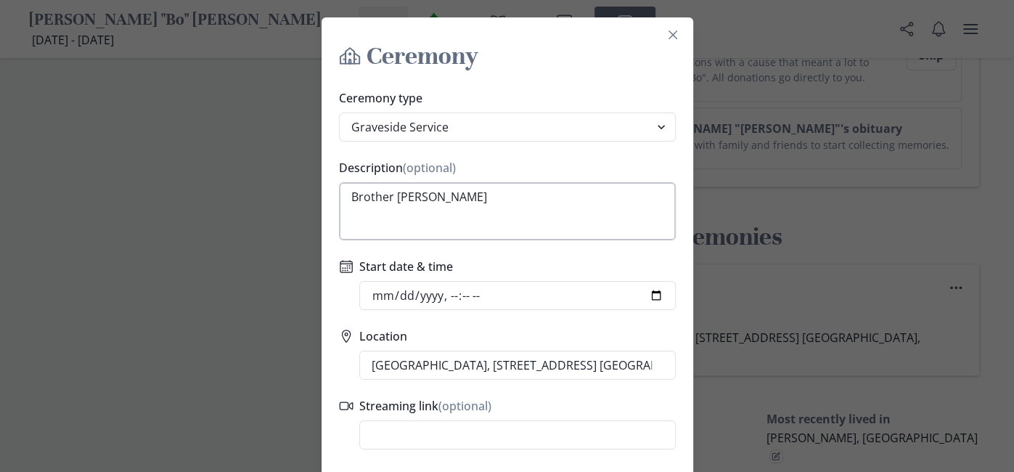
type textarea "Brother [PERSON_NAME]"
type input "[DATE]T10:00"
type textarea "Brother [PERSON_NAME]"
type input "[DATE]T10:00"
type textarea "Brother [PERSON_NAME]"
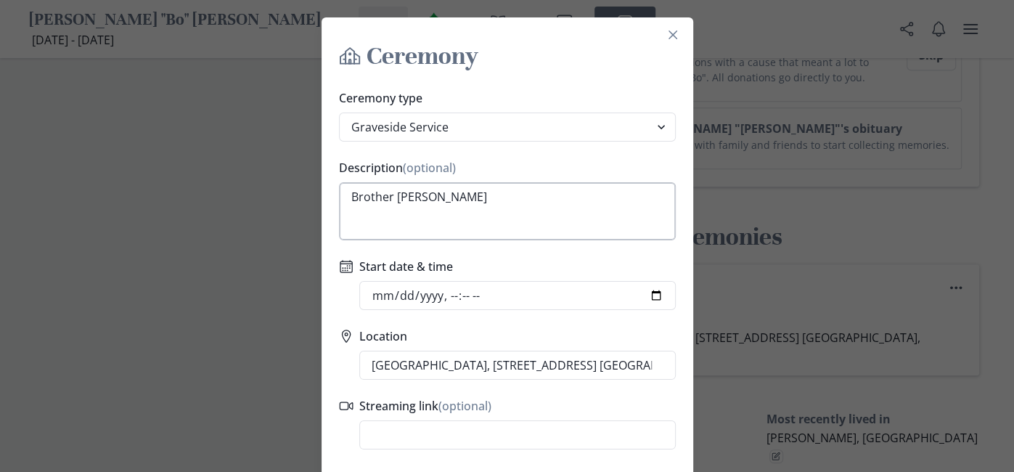
type input "[DATE]T10:00"
type textarea "Brother [PERSON_NAME]"
type input "[DATE]T10:00"
type textarea "Brother [PERSON_NAME] p"
type input "[DATE]T10:00"
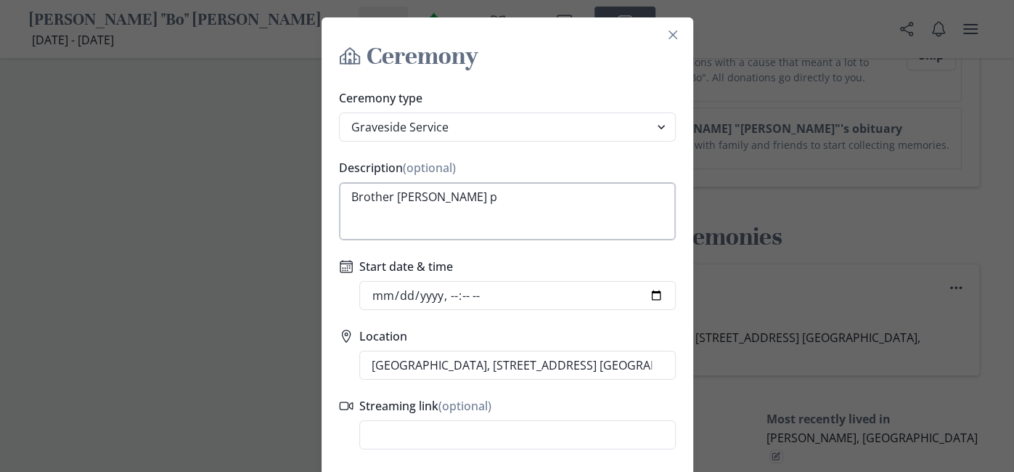
type textarea "Brother [PERSON_NAME] pr"
type input "[DATE]T10:00"
type textarea "Brother [PERSON_NAME] pre"
type input "[DATE]T10:00"
type textarea "Brother [PERSON_NAME] pres"
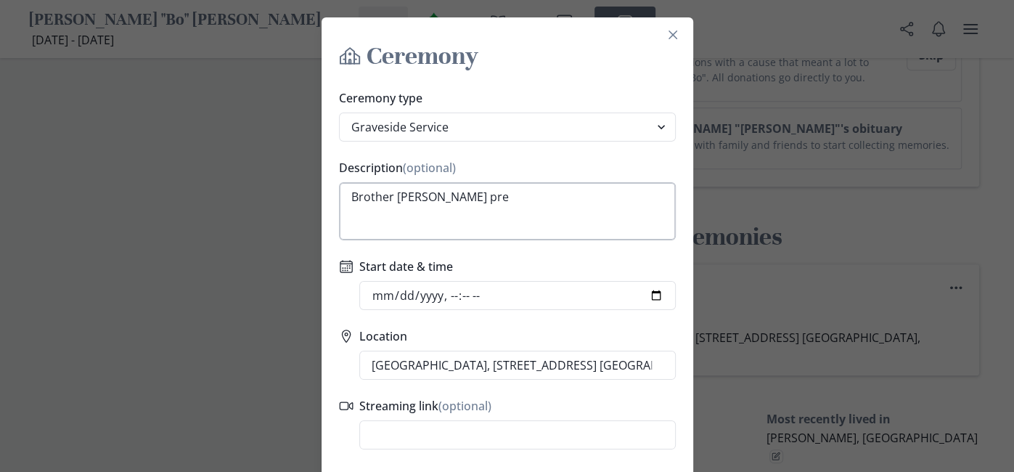
type input "[DATE]T10:00"
type textarea "Brother [PERSON_NAME] presi"
type input "[DATE]T10:00"
type textarea "Brother [PERSON_NAME] presid"
type input "[DATE]T10:00"
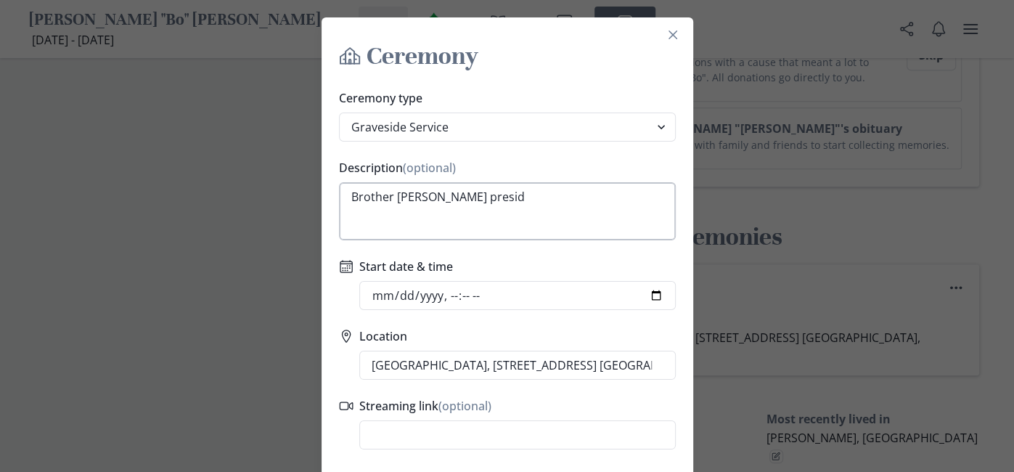
type textarea "Brother [PERSON_NAME] presidi"
type input "[DATE]T10:00"
type textarea "Brother [PERSON_NAME] presidin"
type input "[DATE]T10:00"
type textarea "Brother [PERSON_NAME] presiding"
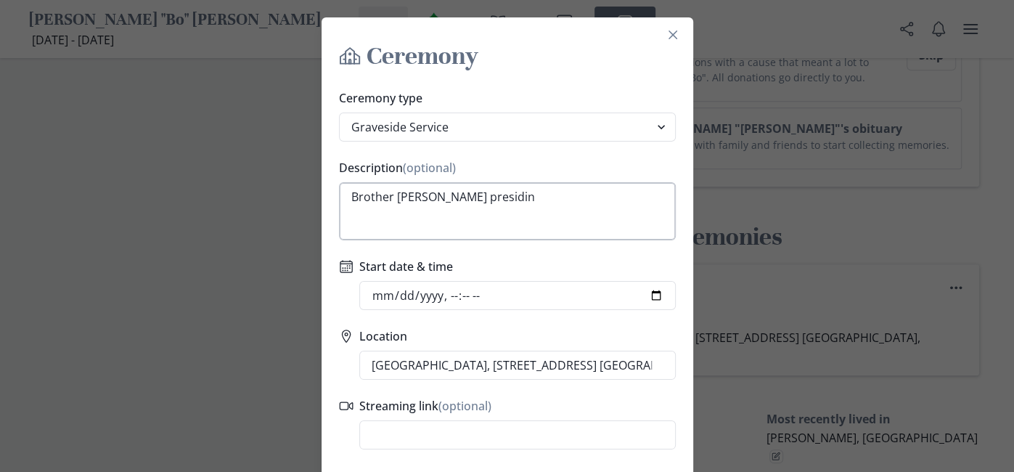
type input "[DATE]T10:00"
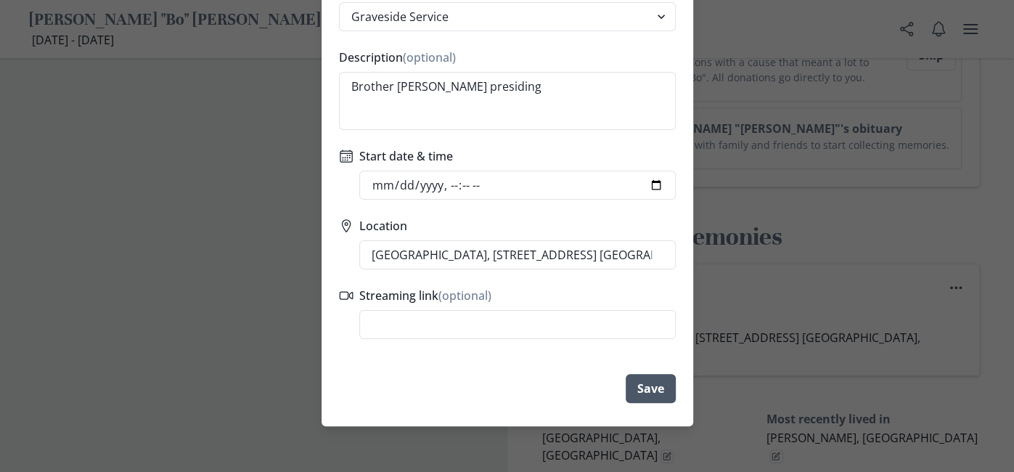
type textarea "Brother [PERSON_NAME] presiding"
click at [654, 386] on button "Save" at bounding box center [651, 388] width 50 height 29
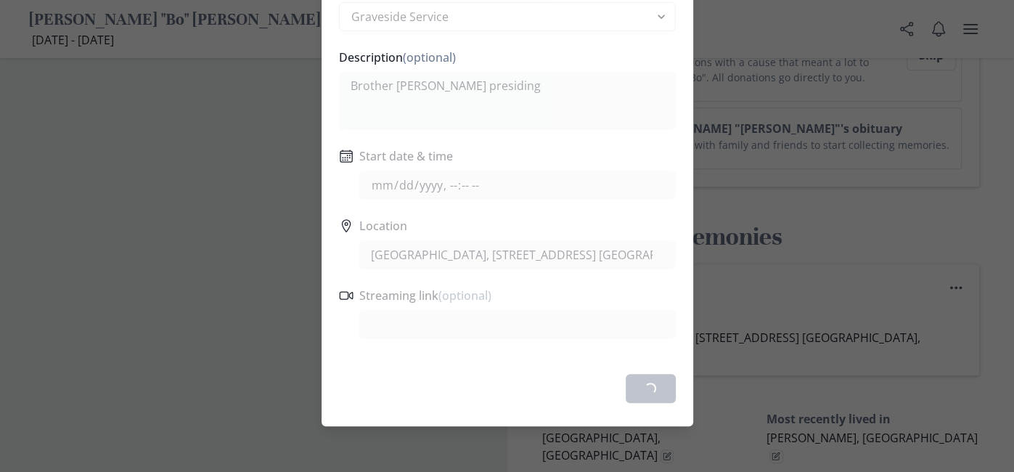
scroll to position [0, 0]
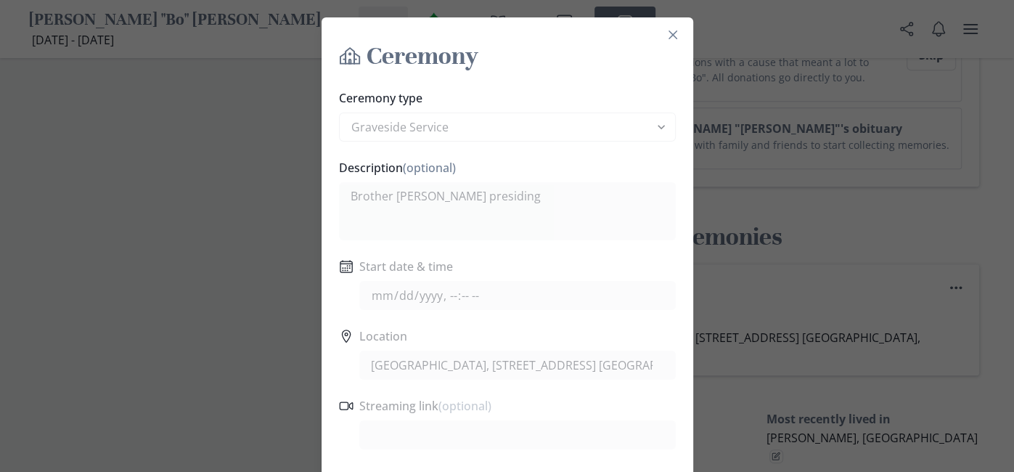
type input "[DATE]T10:00"
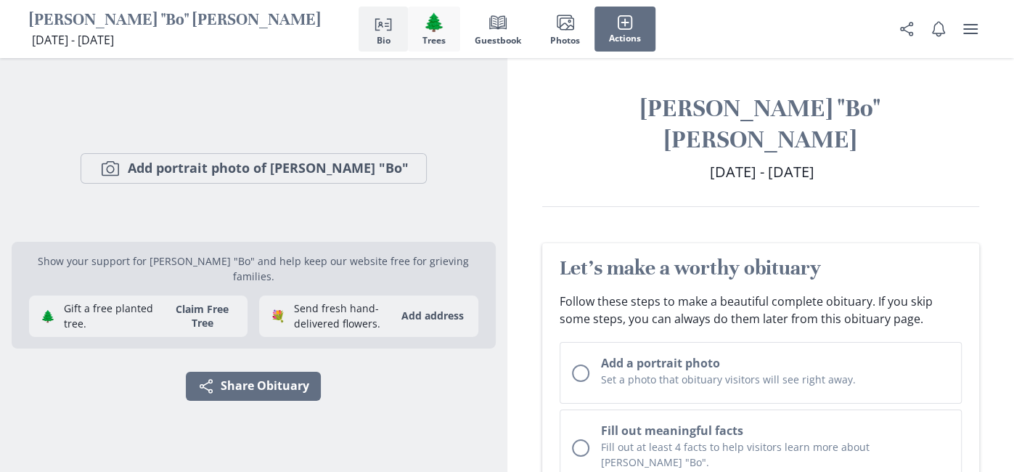
click at [429, 37] on span "Trees" at bounding box center [434, 41] width 23 height 10
click at [624, 18] on icon "button" at bounding box center [625, 23] width 16 height 16
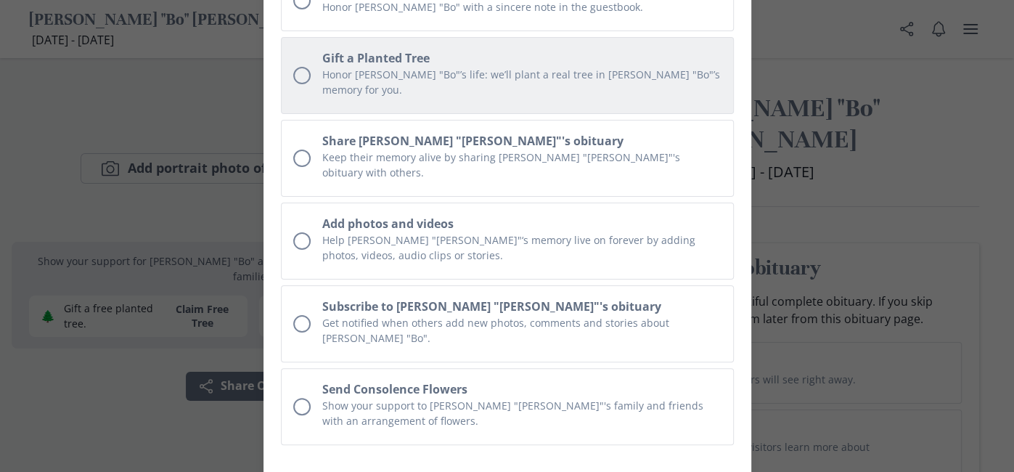
scroll to position [126, 0]
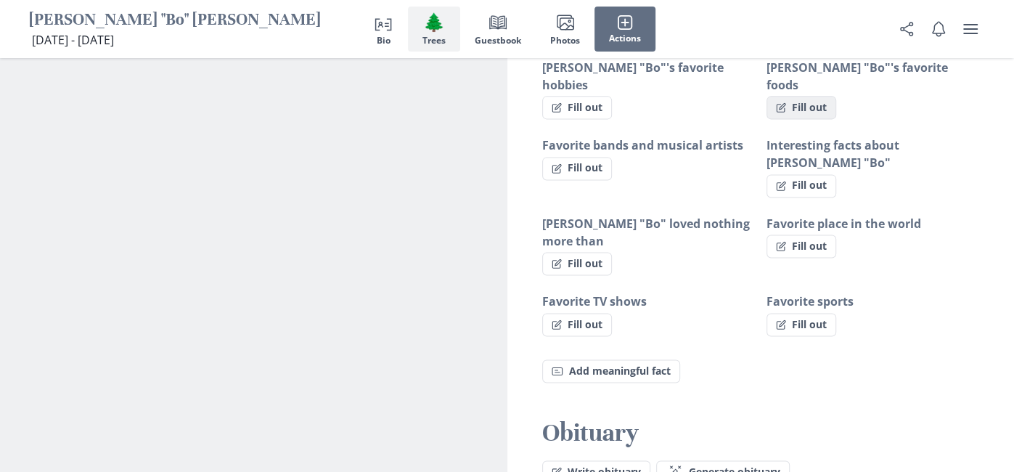
scroll to position [1293, 0]
click at [757, 467] on span "Generate obituary" at bounding box center [734, 473] width 91 height 12
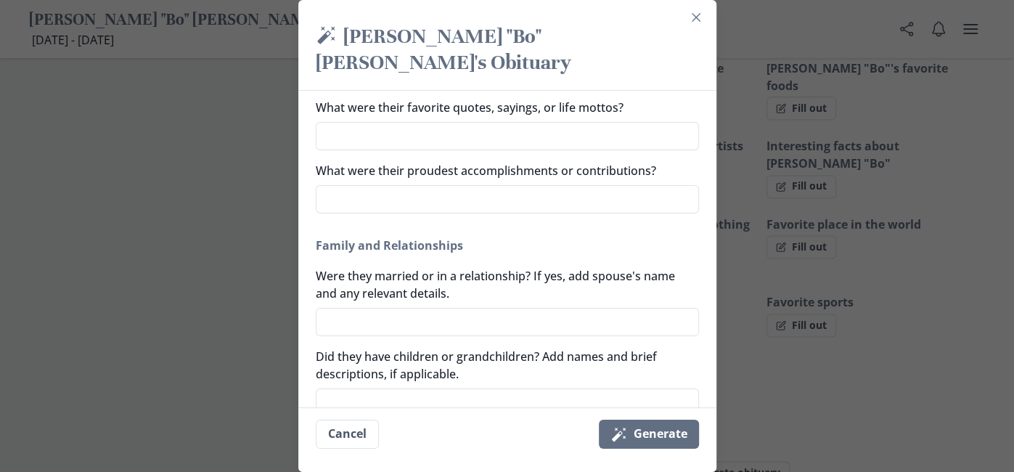
scroll to position [296, 0]
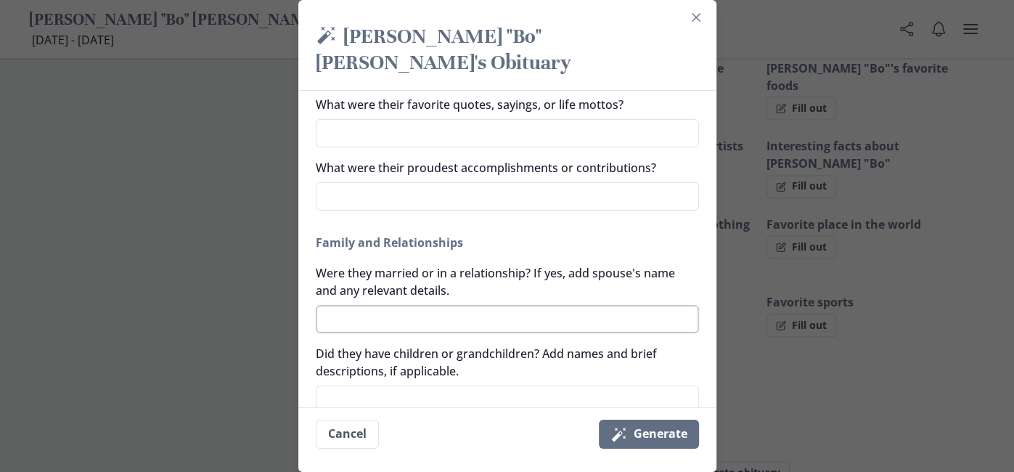
click at [363, 305] on textarea "Were they married or in a relationship? If yes, add spouse's name and any relev…" at bounding box center [507, 319] width 383 height 28
type textarea "E"
type textarea "x"
type textarea "Eu"
type textarea "x"
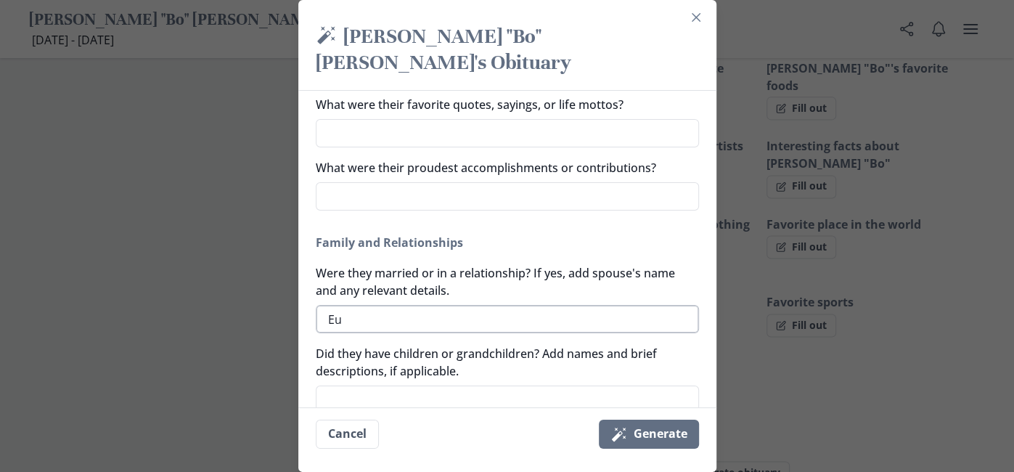
type textarea "Eul"
type textarea "x"
type textarea "Euli"
type textarea "x"
type textarea "Eulin"
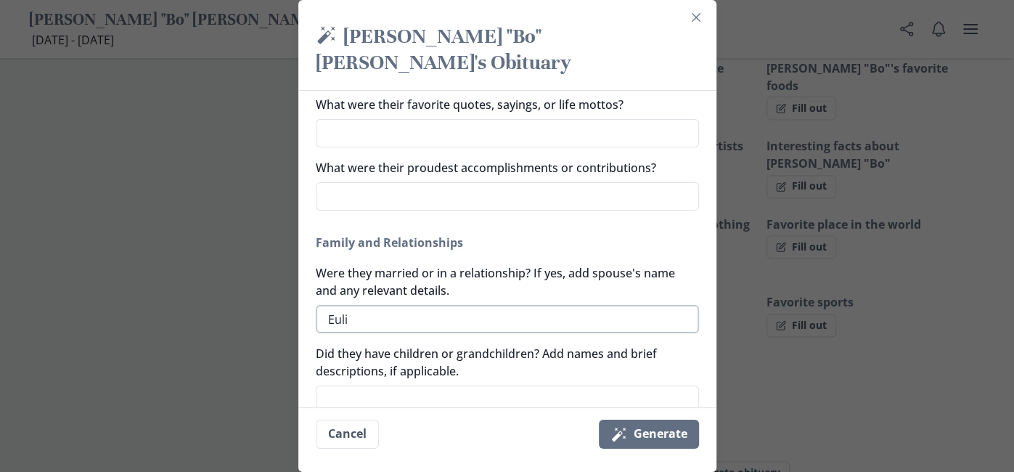
type textarea "x"
type textarea "Eulind"
type textarea "x"
type textarea "[PERSON_NAME]"
type textarea "x"
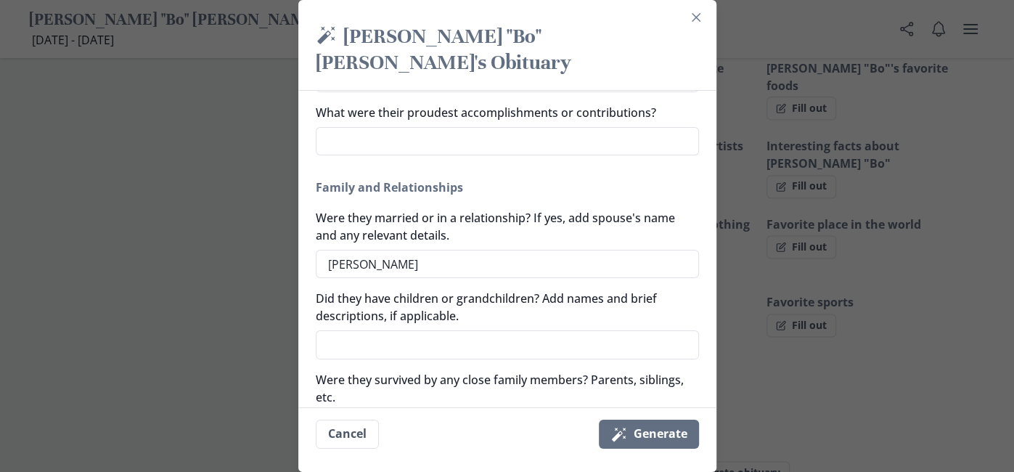
scroll to position [346, 0]
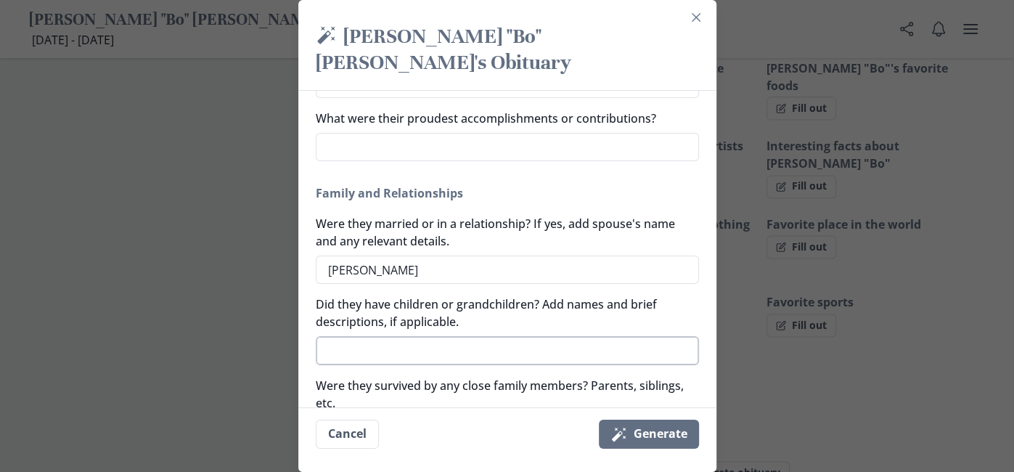
type textarea "[PERSON_NAME]"
click at [372, 336] on textarea "Did they have children or grandchildren? Add names and brief descriptions, if a…" at bounding box center [507, 350] width 383 height 28
type textarea "x"
click at [372, 336] on textarea "Did they have children or grandchildren? Add names and brief descriptions, if a…" at bounding box center [507, 350] width 383 height 28
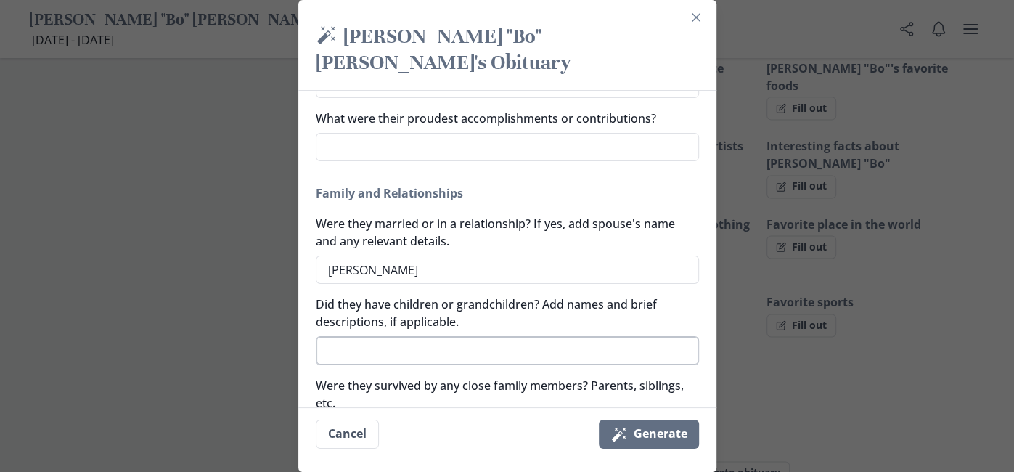
type textarea "s"
type textarea "x"
type textarea "so"
type textarea "x"
type textarea "son"
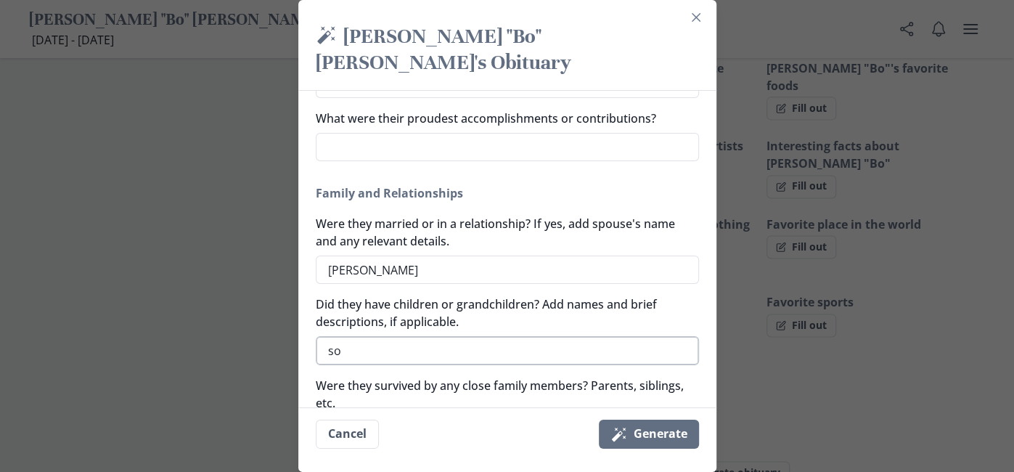
type textarea "x"
type textarea "son"
type textarea "x"
type textarea "son k"
type textarea "x"
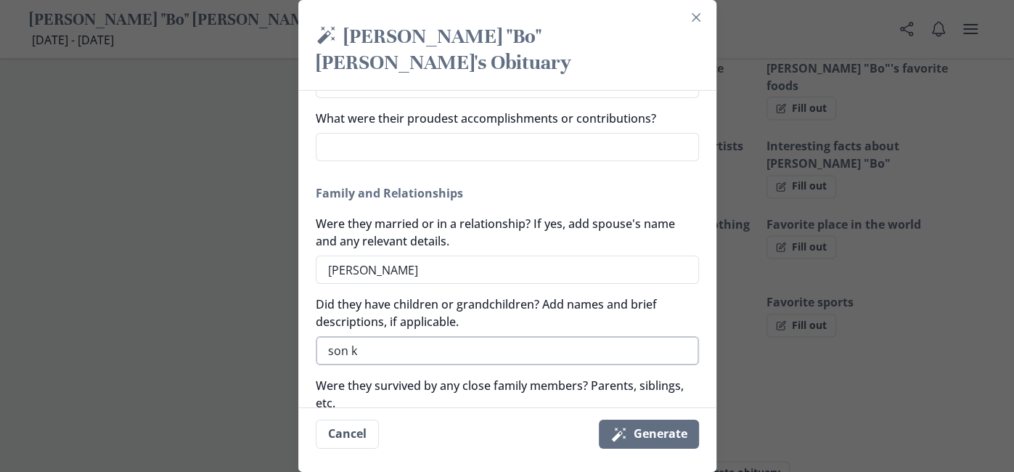
type textarea "son ke"
type textarea "x"
type textarea "son kev"
type textarea "x"
type textarea "son kevi"
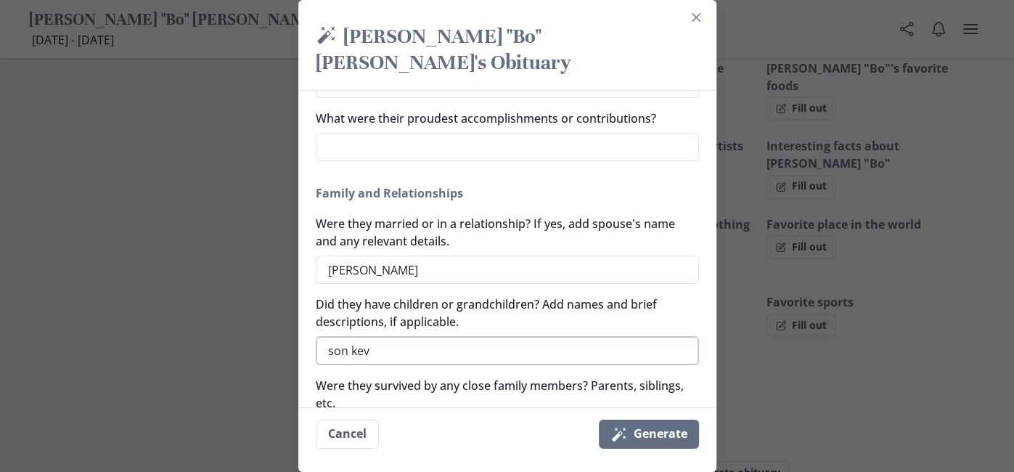
type textarea "x"
type textarea "son [PERSON_NAME]"
type textarea "x"
type textarea "son [PERSON_NAME]"
type textarea "x"
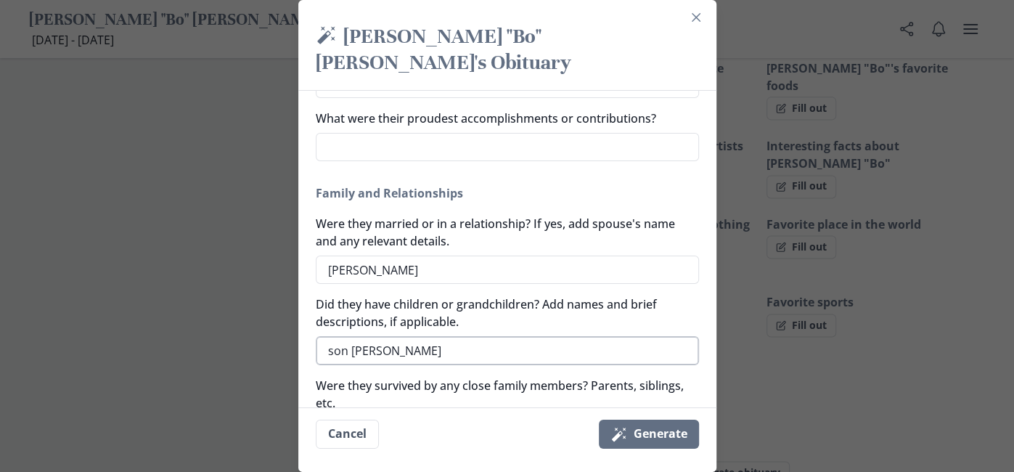
type textarea "son [PERSON_NAME]"
type textarea "x"
type textarea "son [PERSON_NAME]"
type textarea "x"
type textarea "son [PERSON_NAME] and"
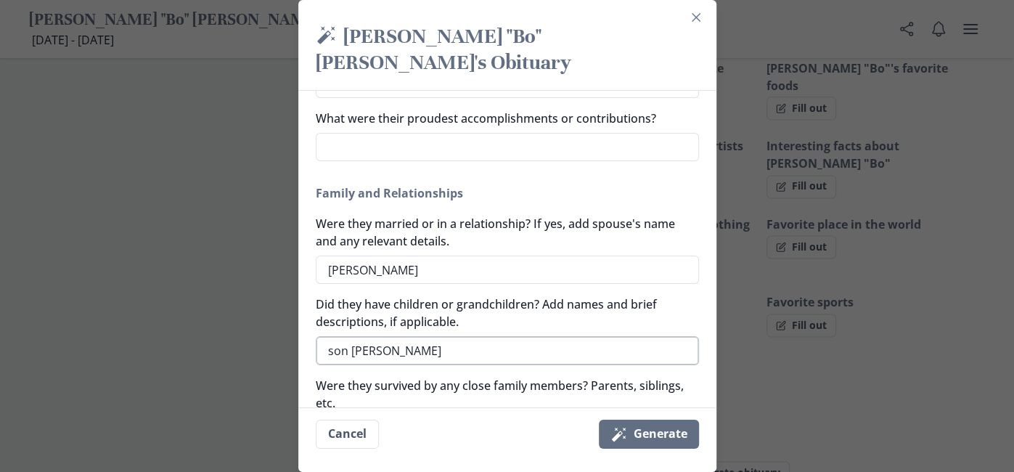
type textarea "x"
type textarea "son [PERSON_NAME] and"
type textarea "x"
type textarea "son [PERSON_NAME] and k"
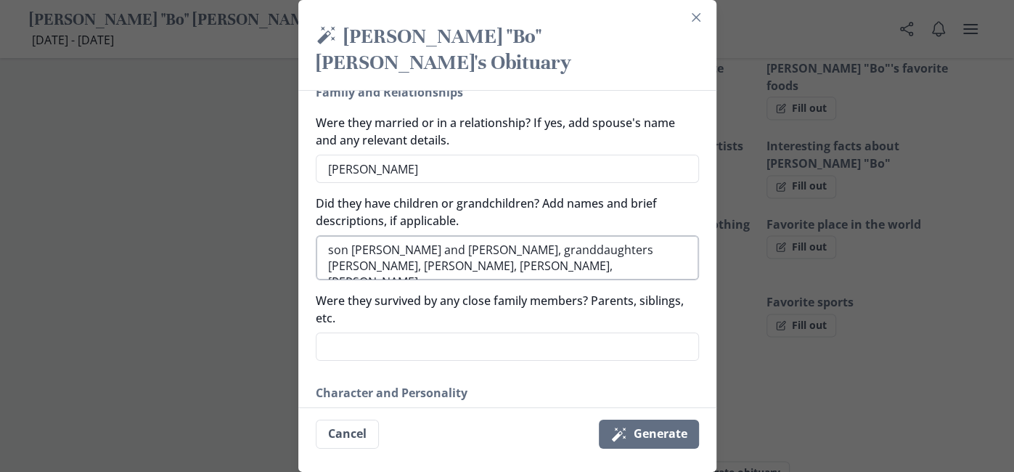
scroll to position [448, 0]
click at [353, 331] on textarea "Were they survived by any close family members? Parents, siblings, etc." at bounding box center [507, 345] width 383 height 28
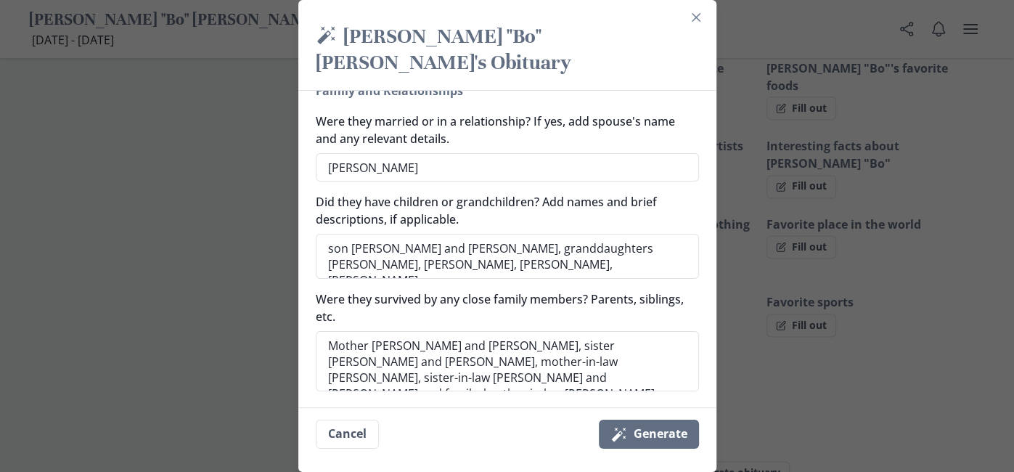
scroll to position [449, 0]
click at [503, 370] on textarea "Mother [PERSON_NAME] and [PERSON_NAME], sister [PERSON_NAME] and [PERSON_NAME],…" at bounding box center [507, 376] width 383 height 92
click at [437, 382] on textarea "Mother [PERSON_NAME] and [PERSON_NAME], sister [PERSON_NAME] and [PERSON_NAME],…" at bounding box center [507, 376] width 383 height 92
click at [498, 380] on textarea "Mother [PERSON_NAME] and [PERSON_NAME], sister [PERSON_NAME] and [PERSON_NAME],…" at bounding box center [507, 376] width 383 height 92
click at [508, 382] on textarea "Mother [PERSON_NAME] and [PERSON_NAME], sister [PERSON_NAME] and [PERSON_NAME],…" at bounding box center [507, 376] width 383 height 92
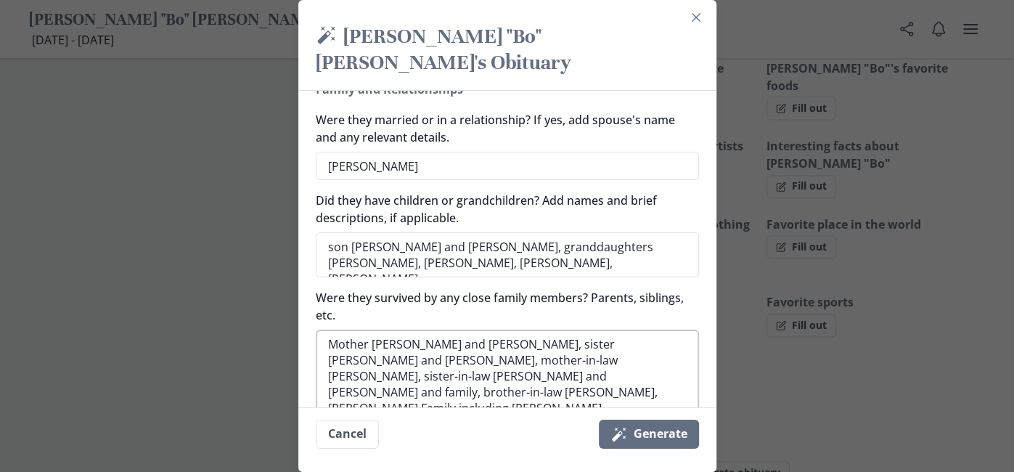
click at [569, 383] on textarea "Mother [PERSON_NAME] and [PERSON_NAME], sister [PERSON_NAME] and [PERSON_NAME],…" at bounding box center [507, 376] width 383 height 92
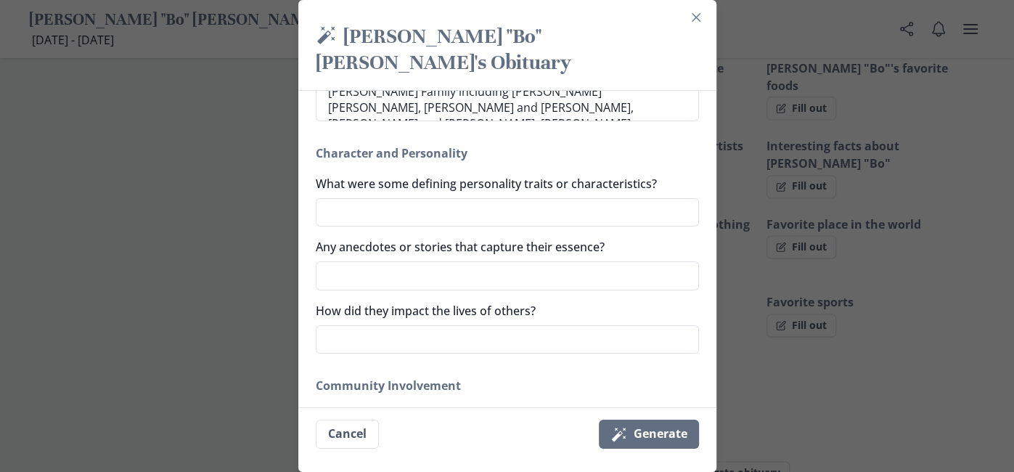
scroll to position [767, 0]
click at [380, 325] on textarea "How did they impact the lives of others?" at bounding box center [507, 339] width 383 height 28
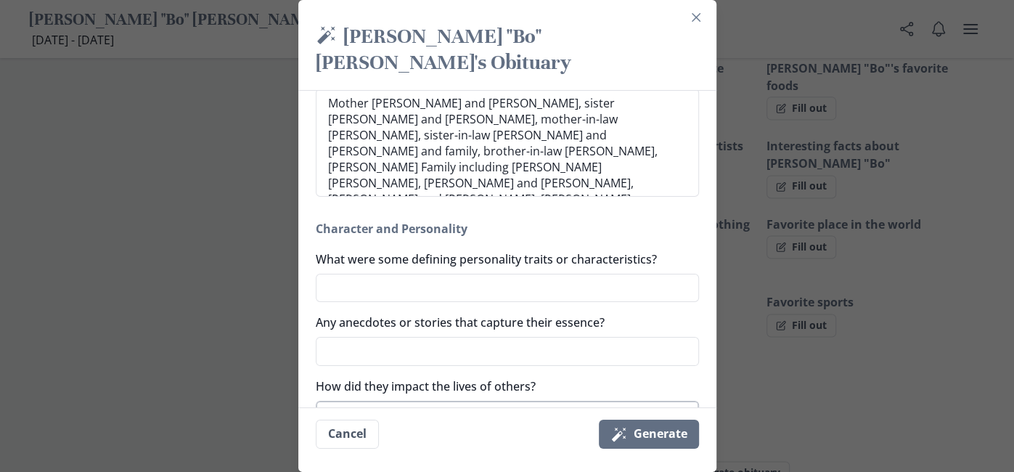
scroll to position [688, 0]
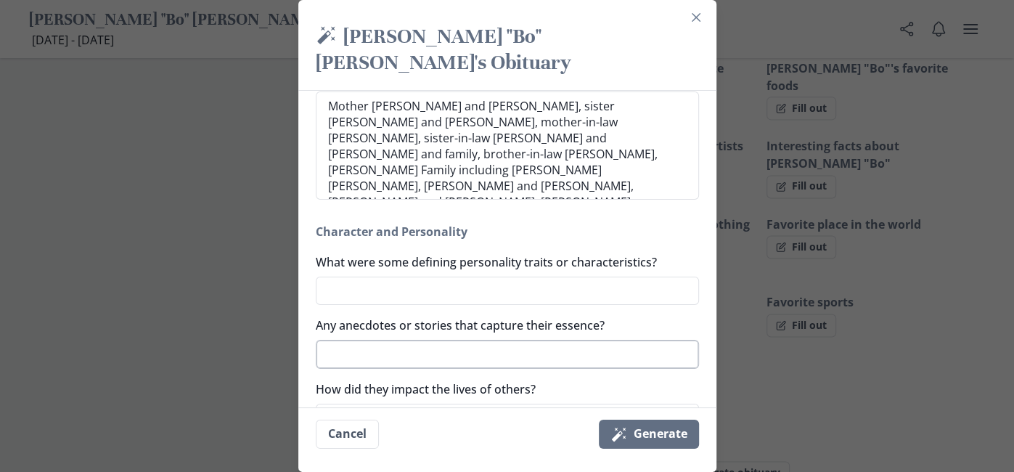
click at [338, 340] on textarea "Any anecdotes or stories that capture their essence?" at bounding box center [507, 354] width 383 height 28
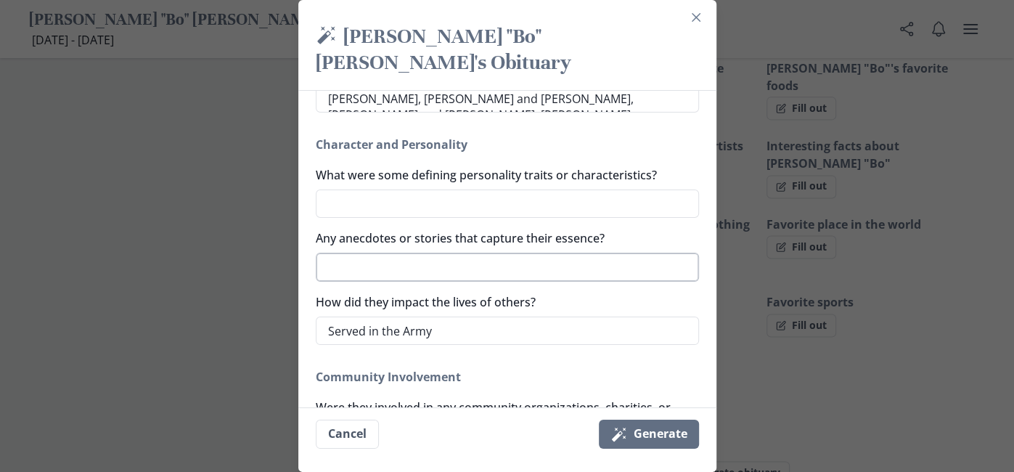
scroll to position [775, 0]
drag, startPoint x: 453, startPoint y: 306, endPoint x: 316, endPoint y: 301, distance: 137.3
click at [316, 316] on textarea "Served in the Army" at bounding box center [507, 330] width 383 height 28
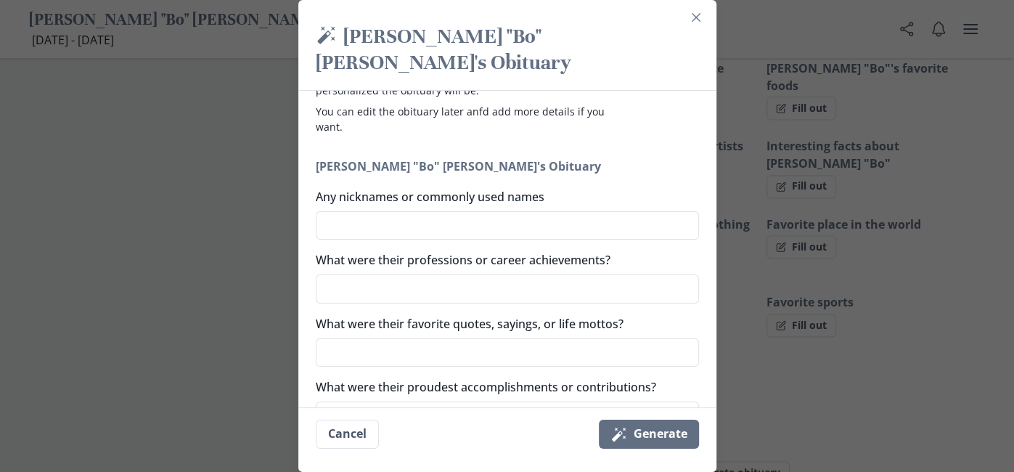
scroll to position [76, 0]
click at [330, 275] on textarea "What were their professions or career achievements?" at bounding box center [507, 289] width 383 height 28
click at [335, 402] on textarea "What were their proudest accomplishments or contributions?" at bounding box center [507, 416] width 383 height 28
click at [655, 432] on button "Magic wand Generate" at bounding box center [649, 434] width 100 height 29
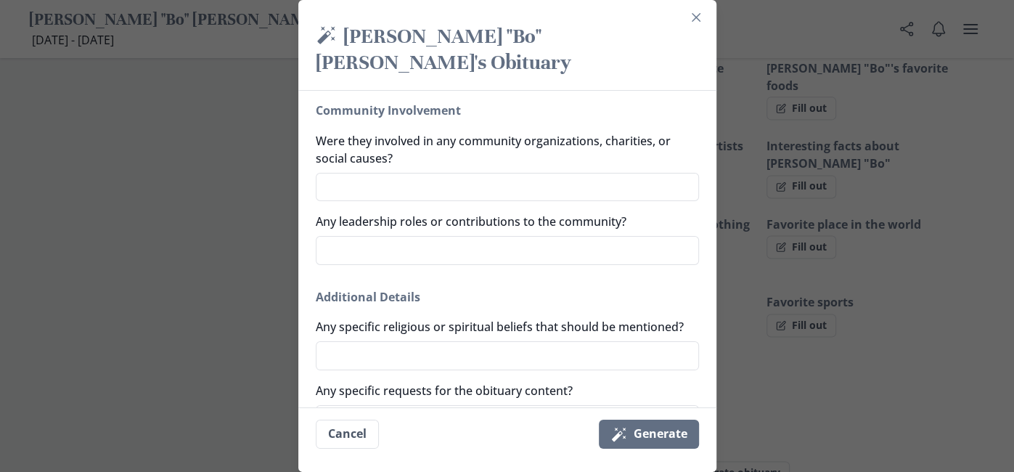
scroll to position [1108, 0]
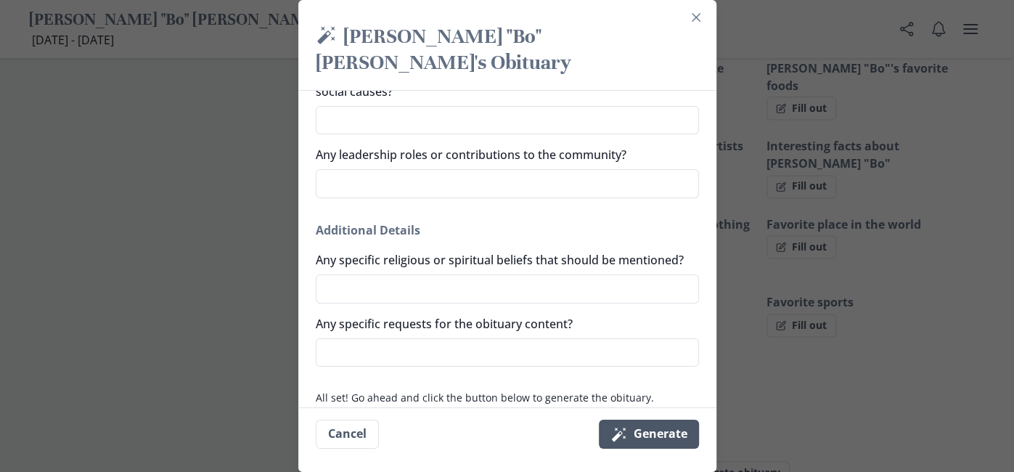
click at [640, 433] on button "Magic wand Generate" at bounding box center [649, 434] width 100 height 29
click at [654, 432] on button "Magic wand Generate" at bounding box center [649, 434] width 100 height 29
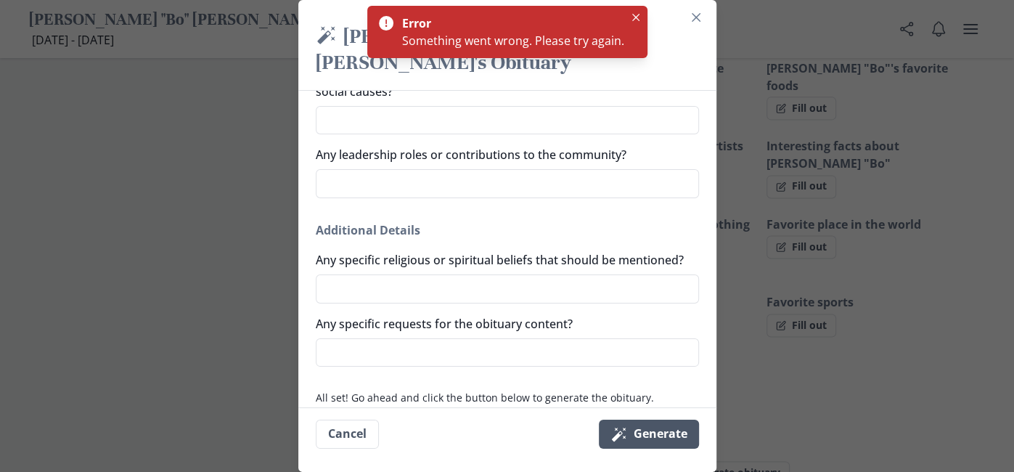
click at [654, 432] on button "Magic wand Generate" at bounding box center [649, 434] width 100 height 29
click at [637, 15] on icon "Close" at bounding box center [635, 17] width 7 height 7
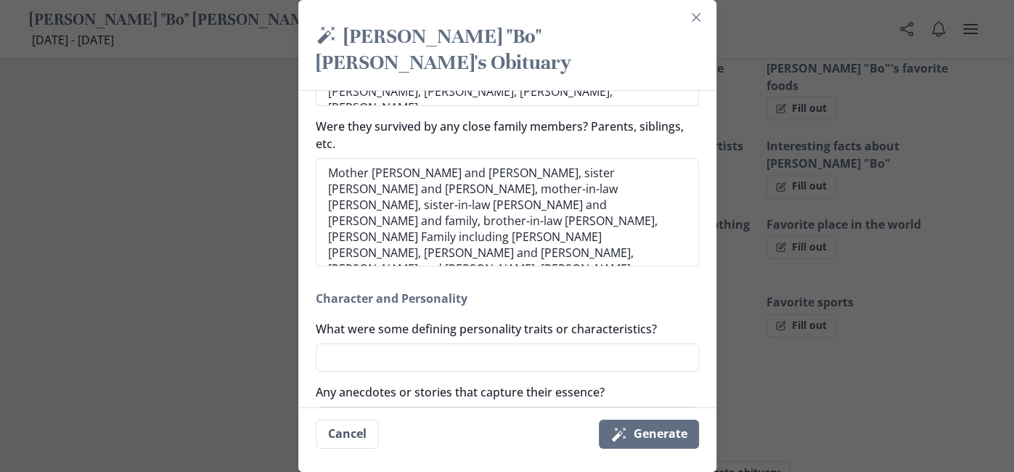
scroll to position [621, 0]
drag, startPoint x: 620, startPoint y: 232, endPoint x: 322, endPoint y: 140, distance: 312.1
click at [322, 158] on textarea "Mother [PERSON_NAME] and [PERSON_NAME], sister [PERSON_NAME] and [PERSON_NAME],…" at bounding box center [507, 212] width 383 height 108
click at [197, 223] on div "Magic wand [PERSON_NAME] "Bo" [PERSON_NAME]'s Obituary Generate a simple and be…" at bounding box center [507, 236] width 1014 height 472
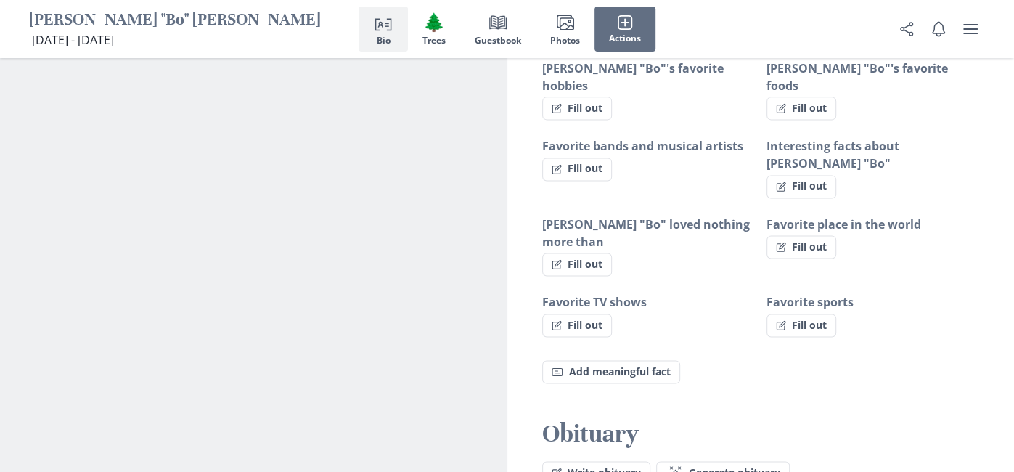
click at [378, 26] on icon "Person profile" at bounding box center [383, 22] width 17 height 17
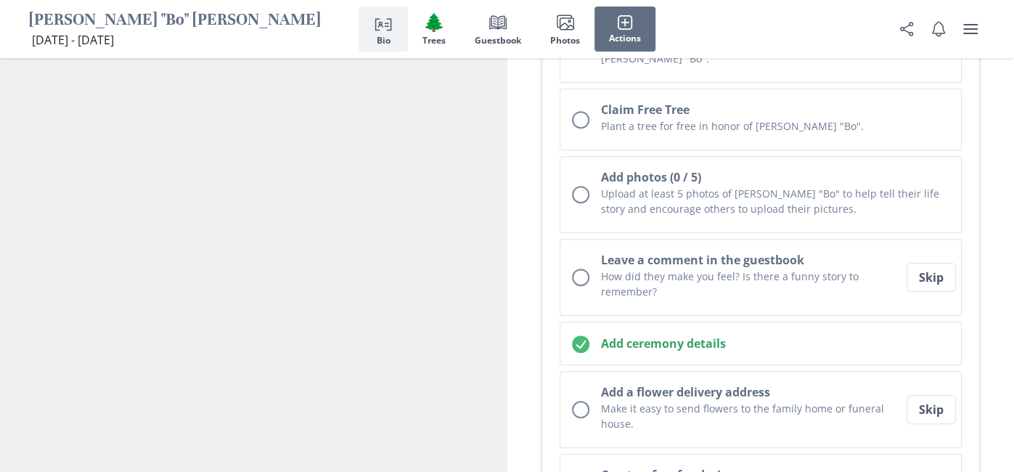
scroll to position [432, 0]
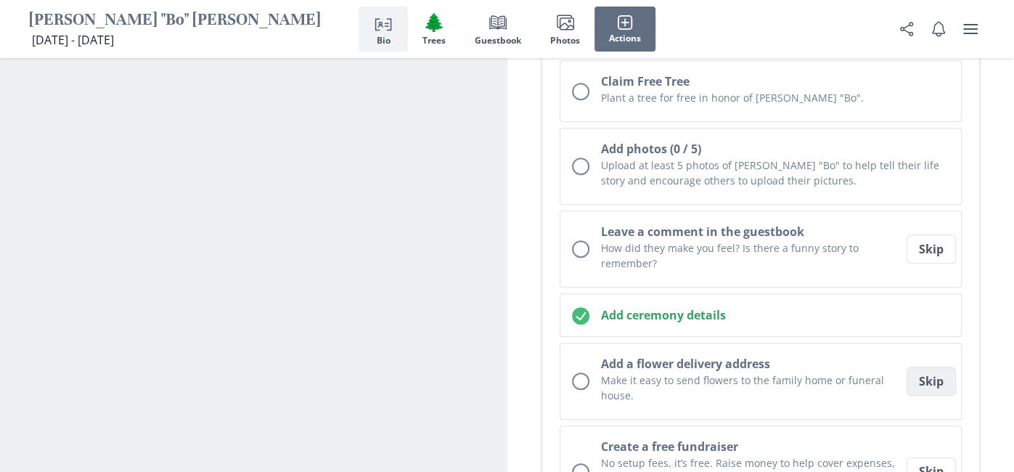
click at [937, 367] on button "Skip" at bounding box center [931, 381] width 49 height 29
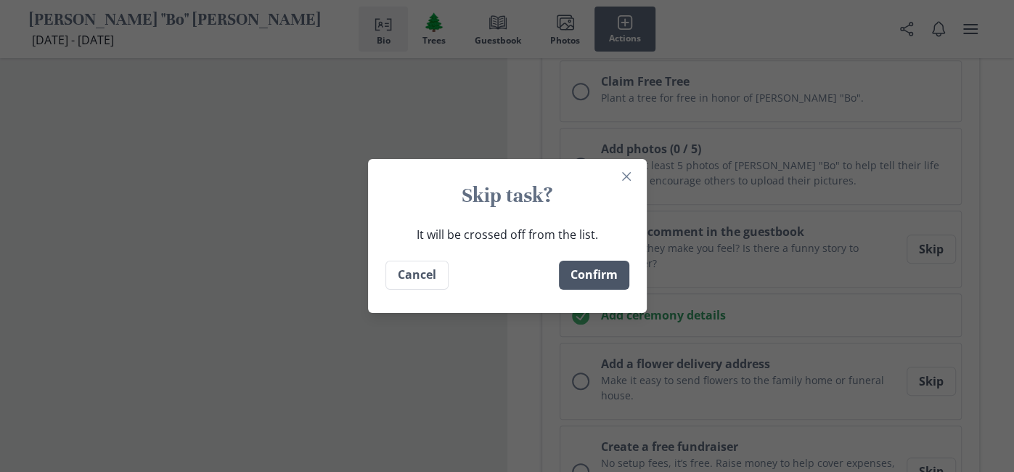
click at [600, 280] on button "Confirm" at bounding box center [594, 275] width 70 height 29
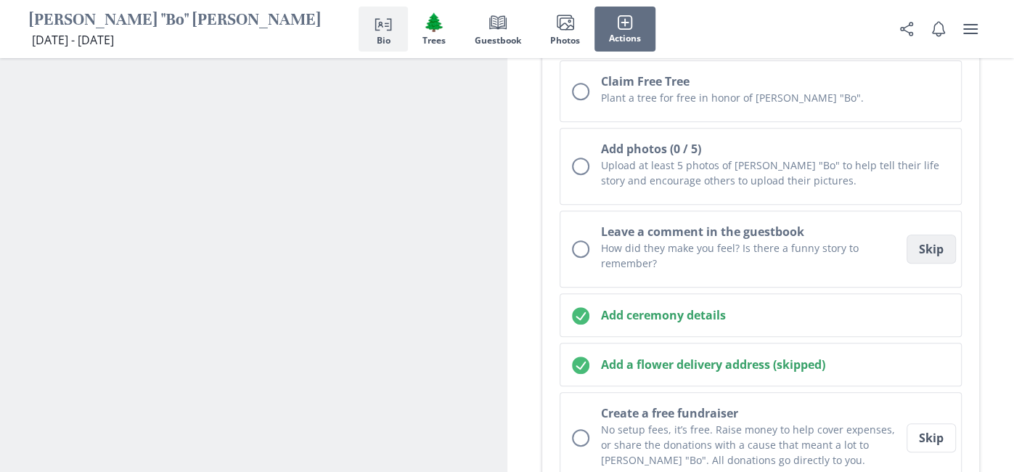
click at [929, 235] on button "Skip" at bounding box center [931, 249] width 49 height 29
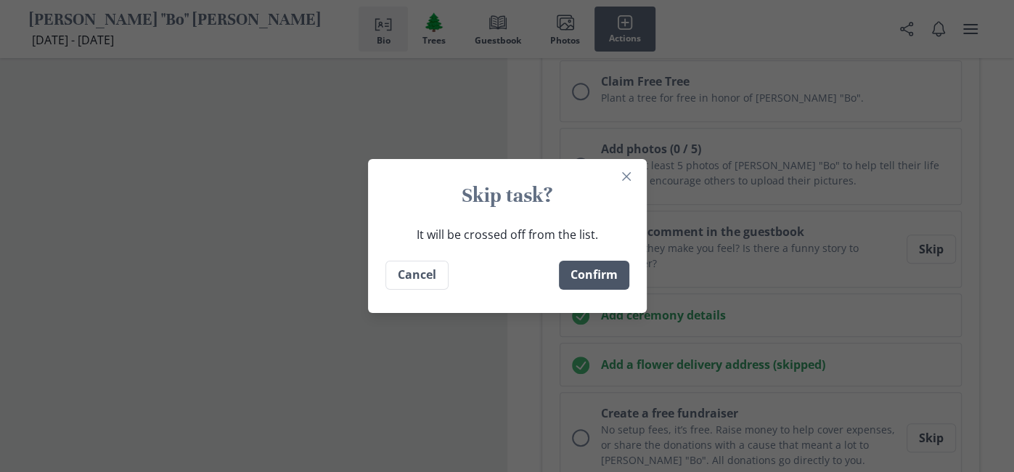
click at [579, 281] on button "Confirm" at bounding box center [594, 275] width 70 height 29
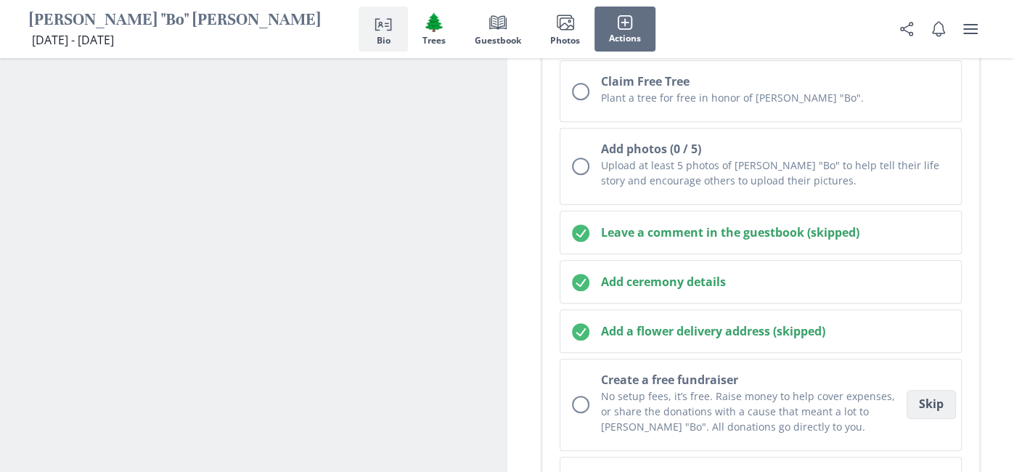
click at [911, 390] on button "Skip" at bounding box center [931, 404] width 49 height 29
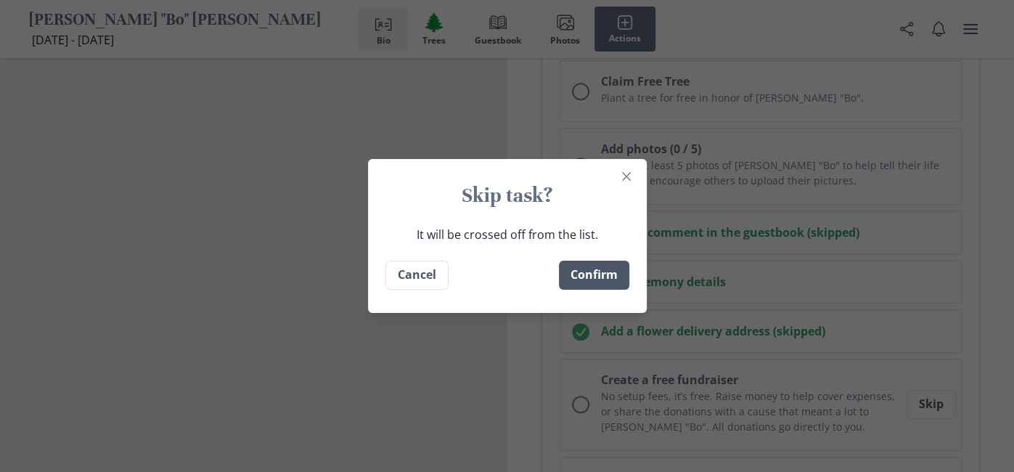
click at [606, 264] on button "Confirm" at bounding box center [594, 275] width 70 height 29
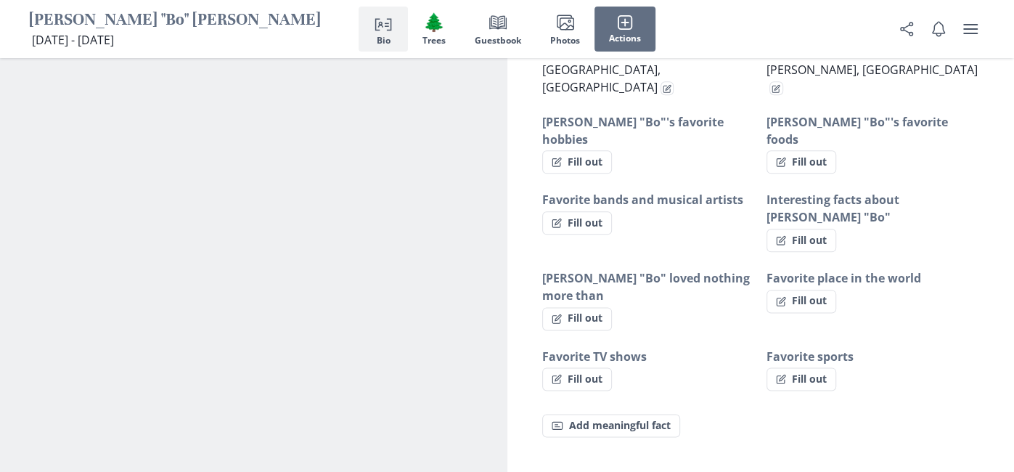
scroll to position [1117, 0]
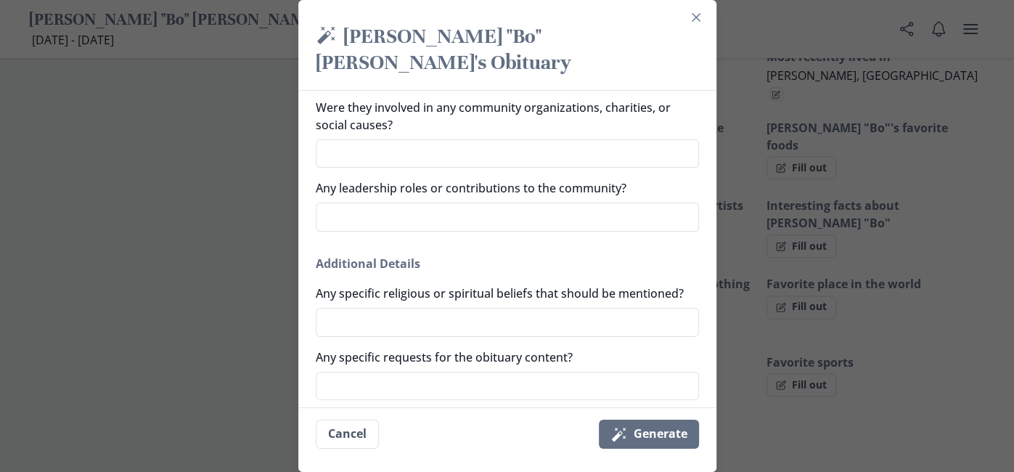
scroll to position [1012, 0]
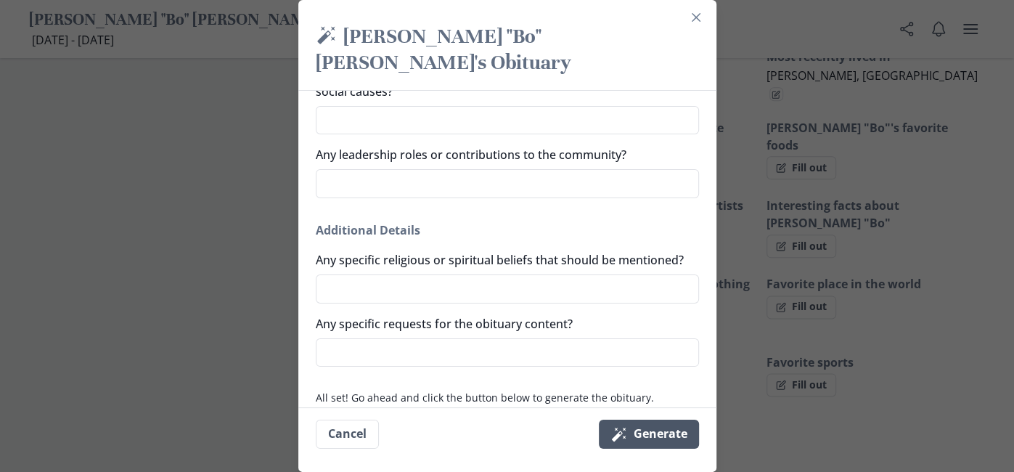
click at [648, 439] on button "Magic wand Generate" at bounding box center [649, 434] width 100 height 29
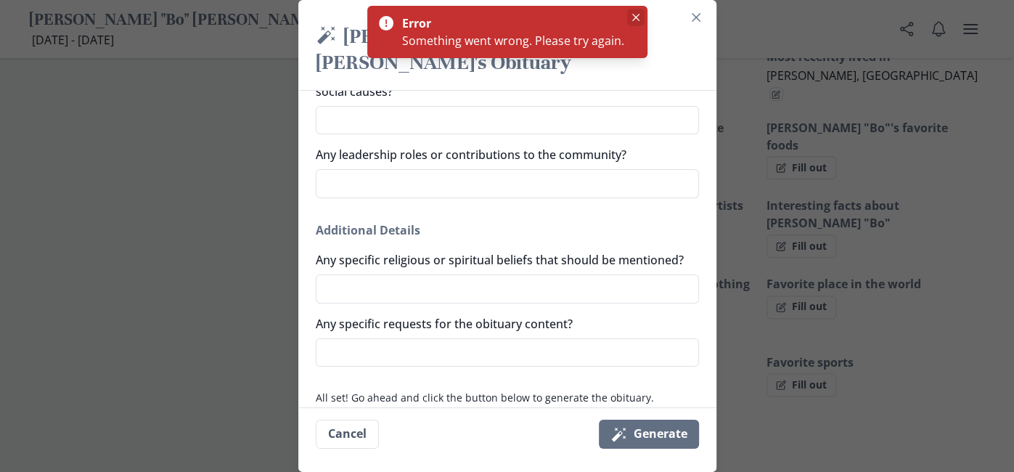
click at [636, 15] on icon "Close" at bounding box center [635, 17] width 7 height 7
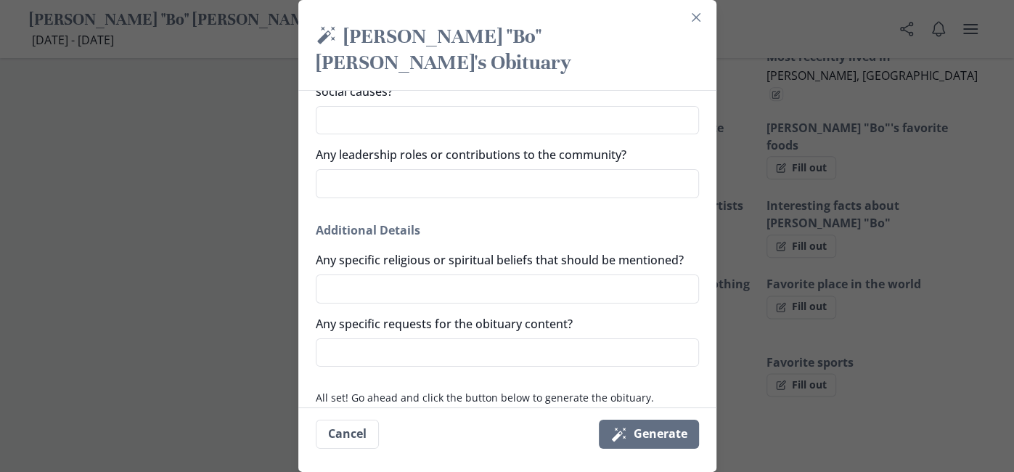
scroll to position [0, 0]
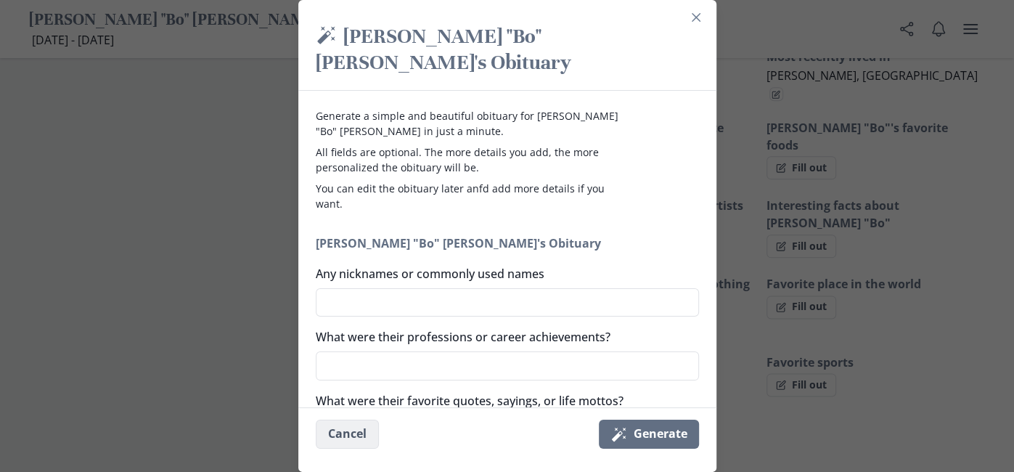
click at [345, 439] on button "Cancel" at bounding box center [347, 434] width 63 height 29
